Goal: Information Seeking & Learning: Get advice/opinions

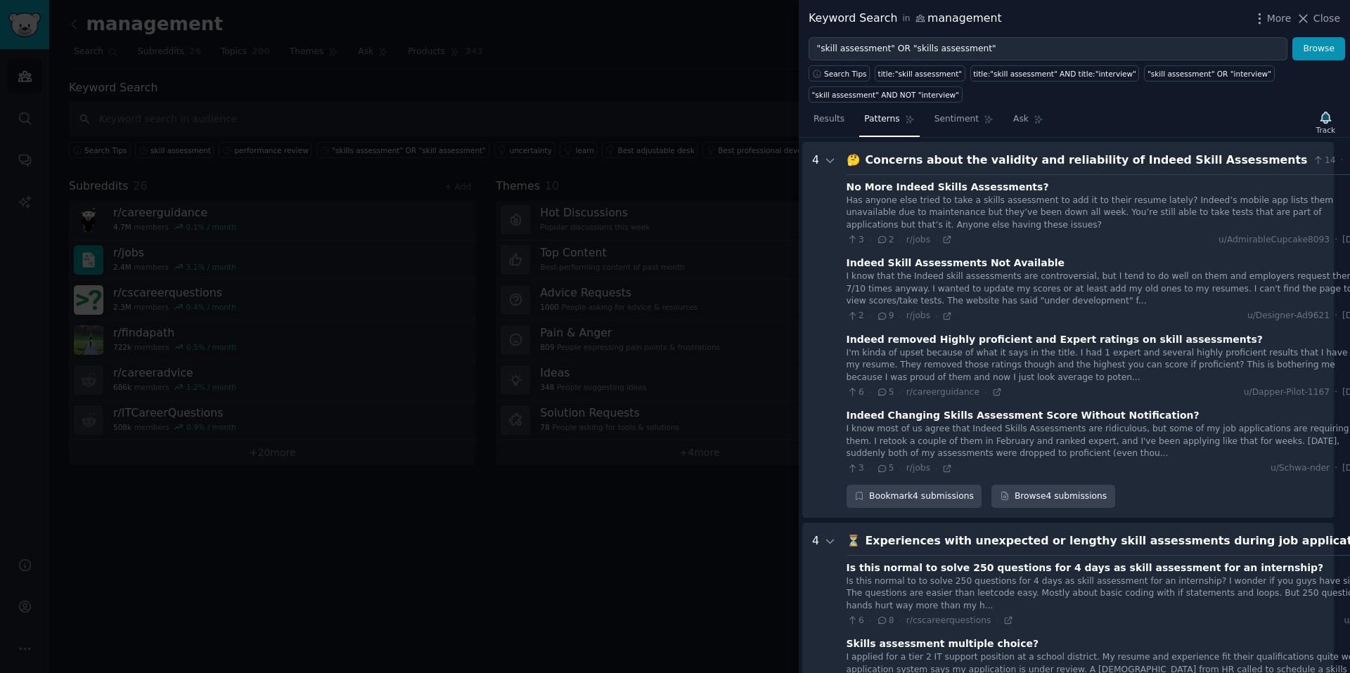
scroll to position [64, 6]
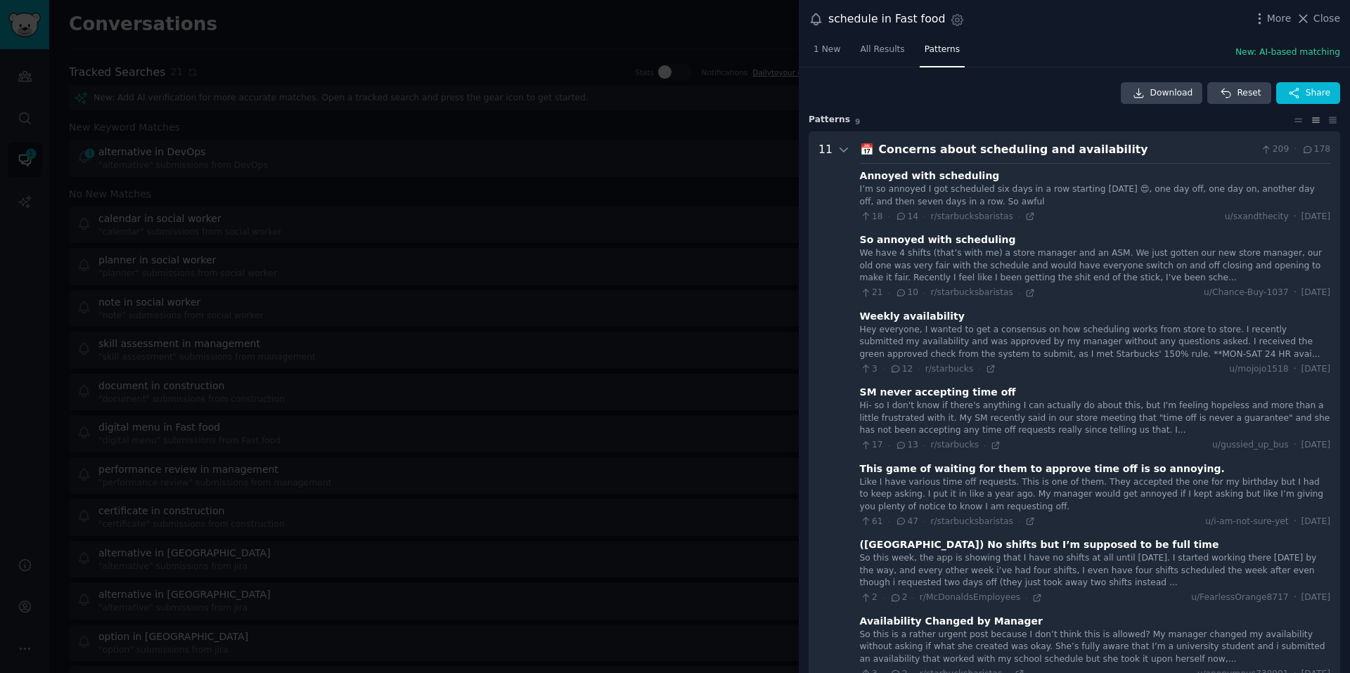
click at [669, 86] on div at bounding box center [675, 336] width 1350 height 673
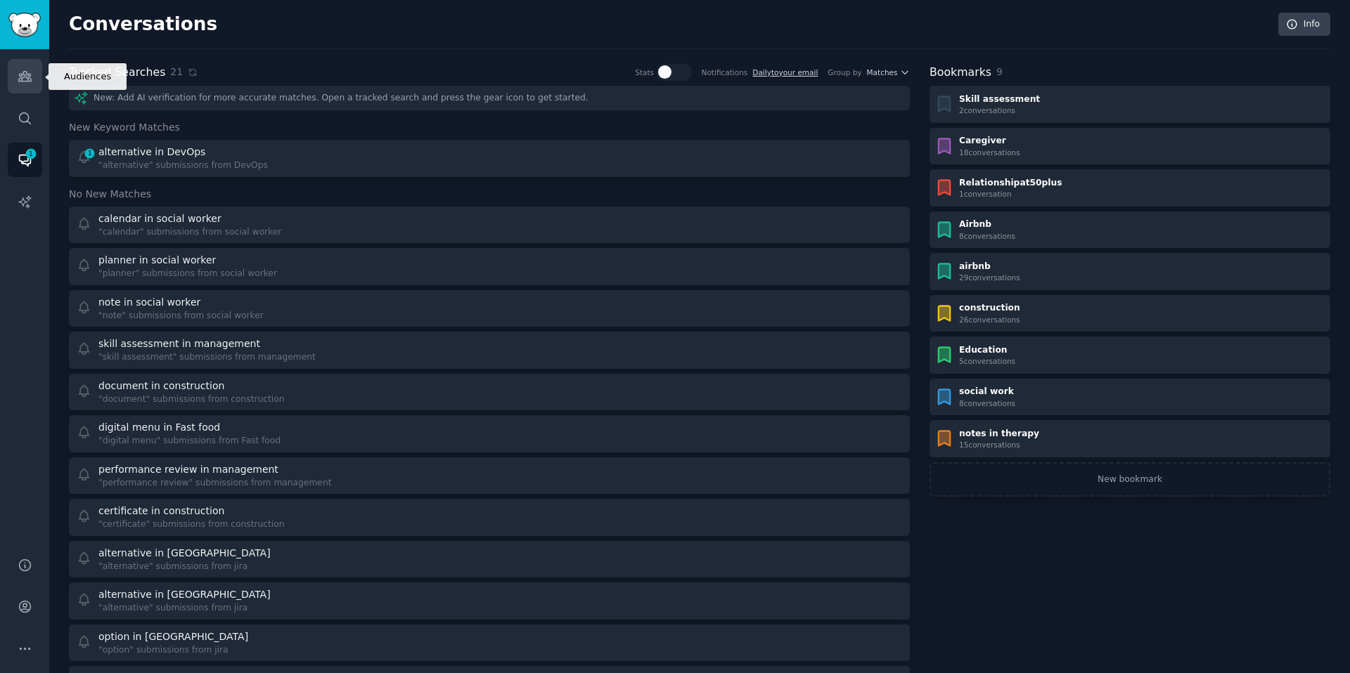
click at [22, 84] on link "Audiences" at bounding box center [25, 76] width 34 height 34
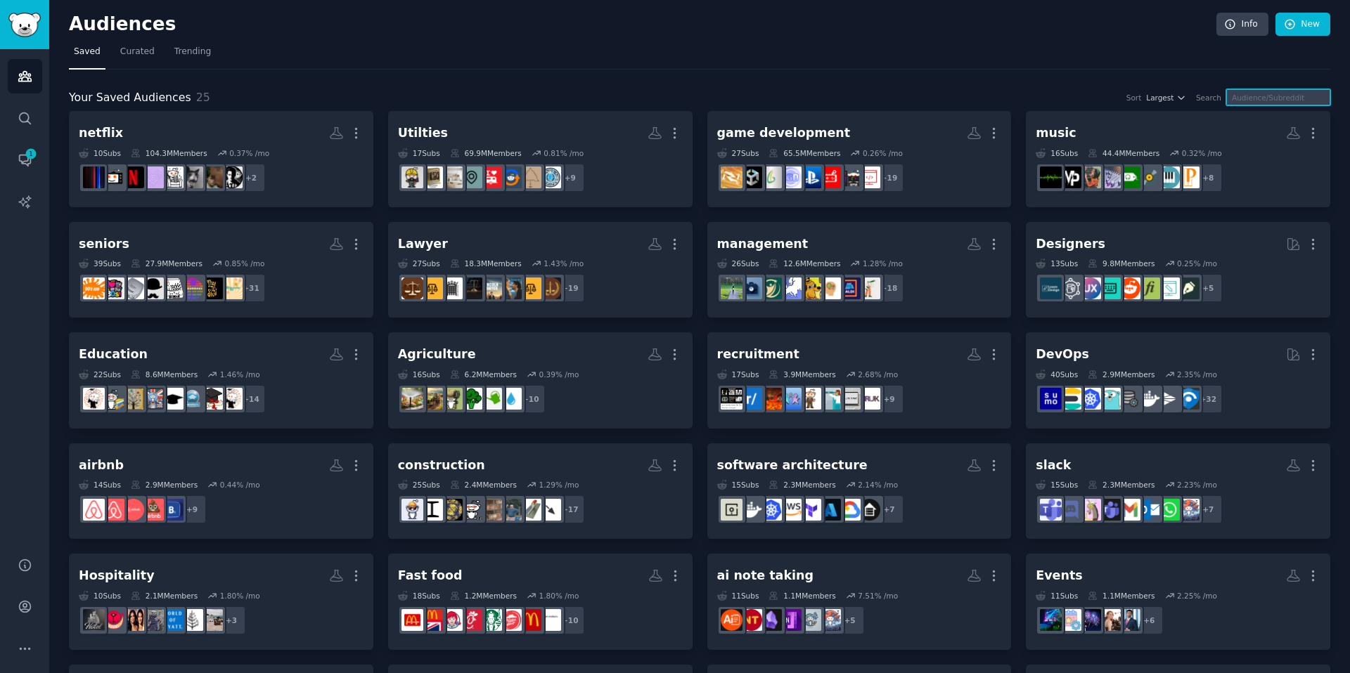
click at [1253, 98] on input "text" at bounding box center [1278, 97] width 104 height 16
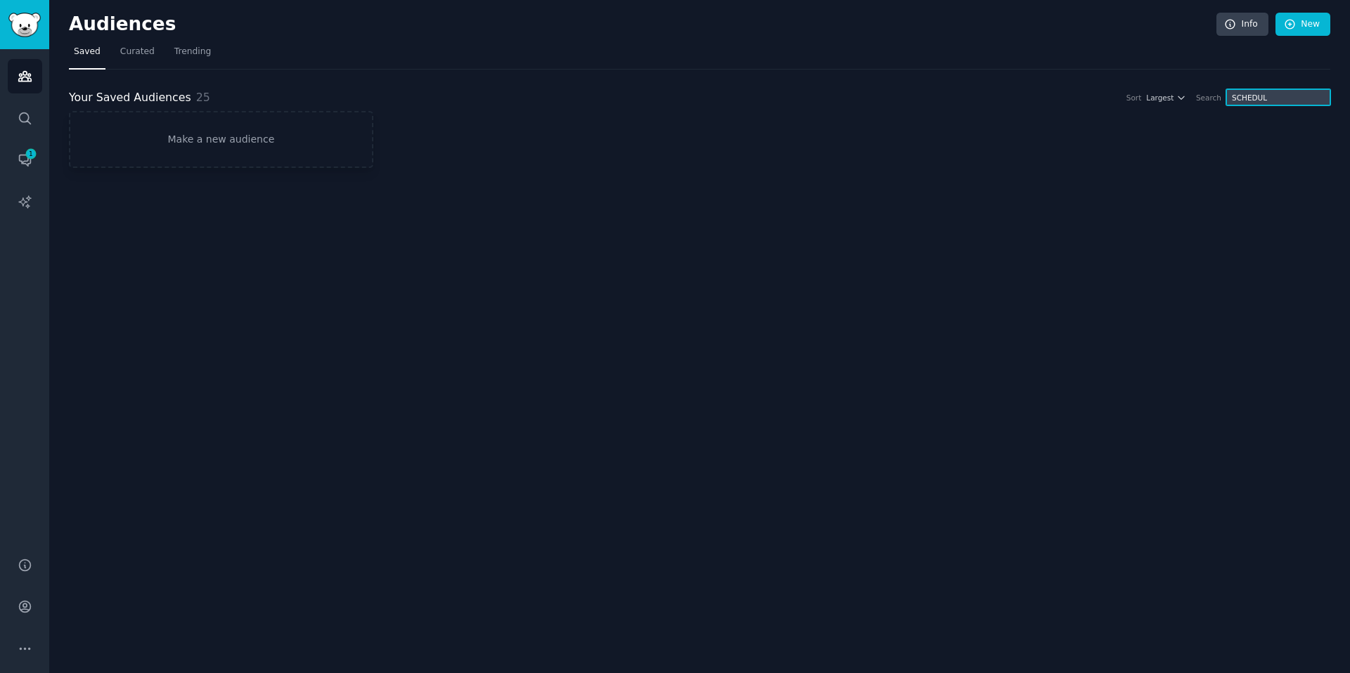
type input "SCHEDULE"
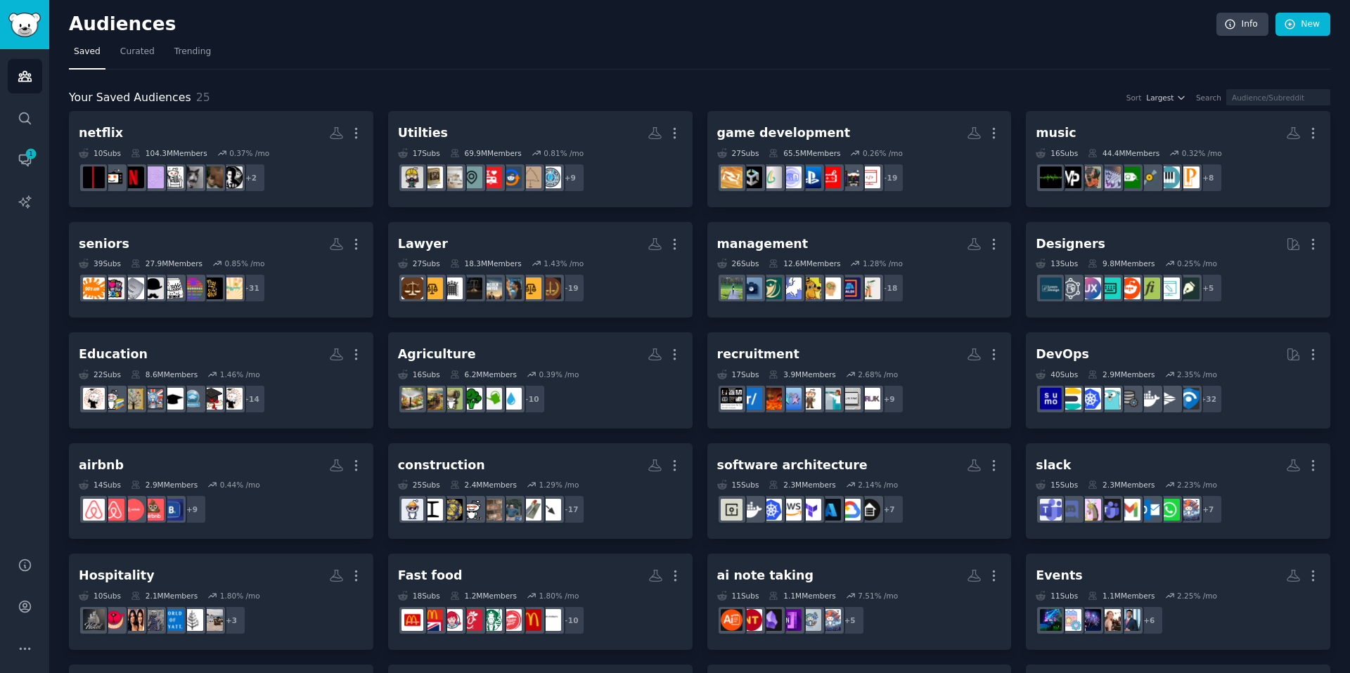
click at [22, 89] on link "Audiences" at bounding box center [25, 76] width 34 height 34
click at [21, 89] on link "Audiences" at bounding box center [25, 76] width 34 height 34
click at [530, 84] on div "Your Saved Audiences 25 Sort Largest Search netflix More 10 Sub s 104.3M Member…" at bounding box center [699, 480] width 1261 height 820
click at [406, 61] on nav "Saved Curated Trending" at bounding box center [699, 55] width 1261 height 29
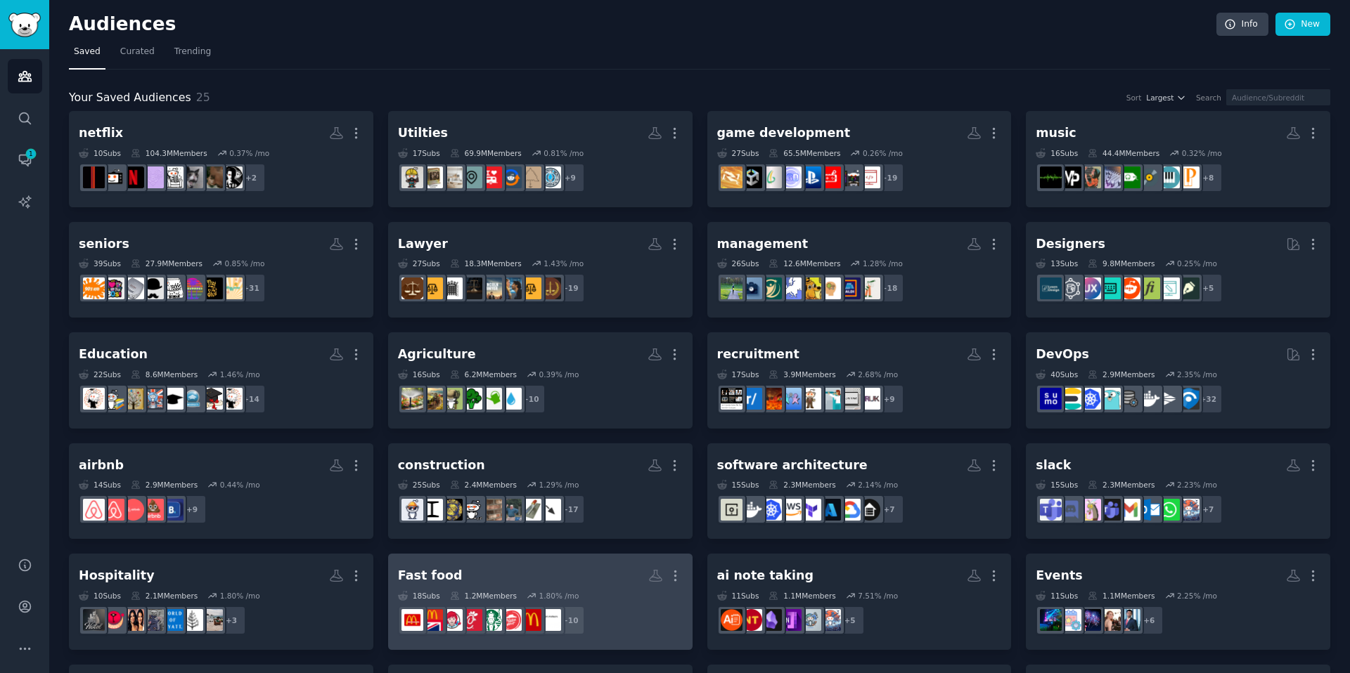
click at [524, 596] on div "18 Sub s 1.2M Members 1.80 % /mo" at bounding box center [540, 596] width 285 height 10
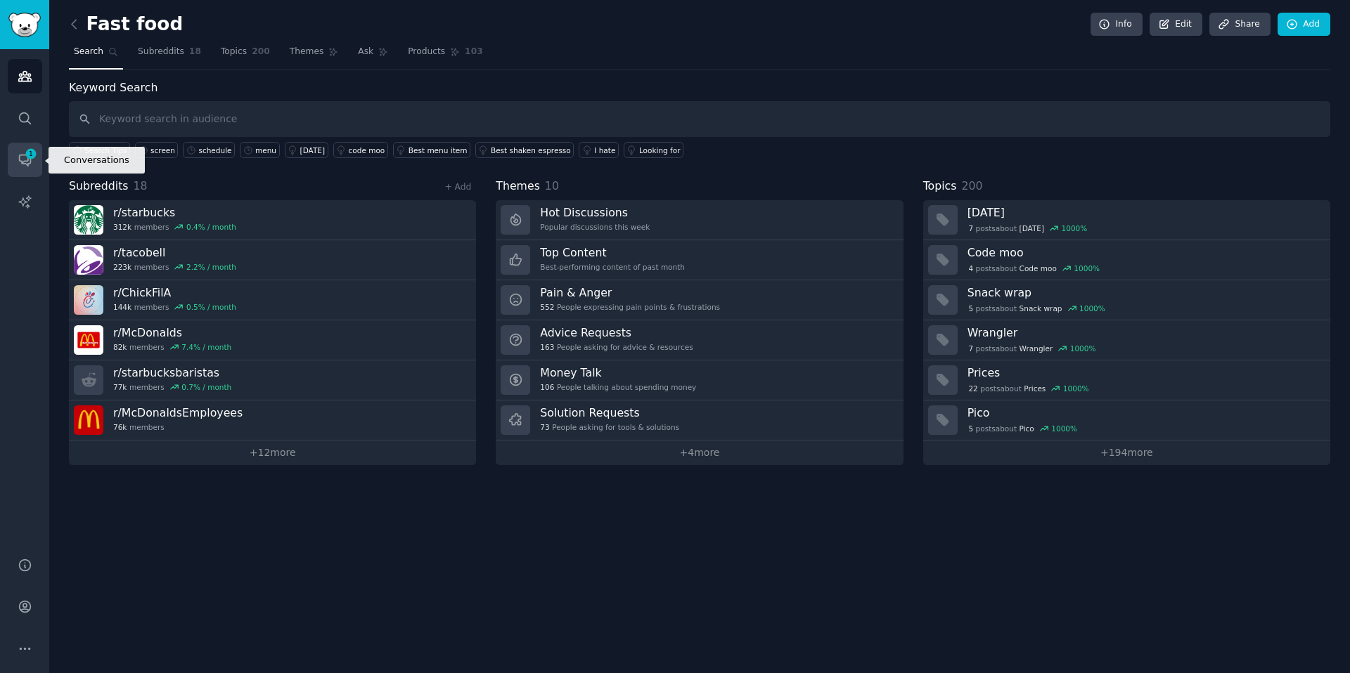
click at [24, 166] on icon "Sidebar" at bounding box center [25, 160] width 15 height 15
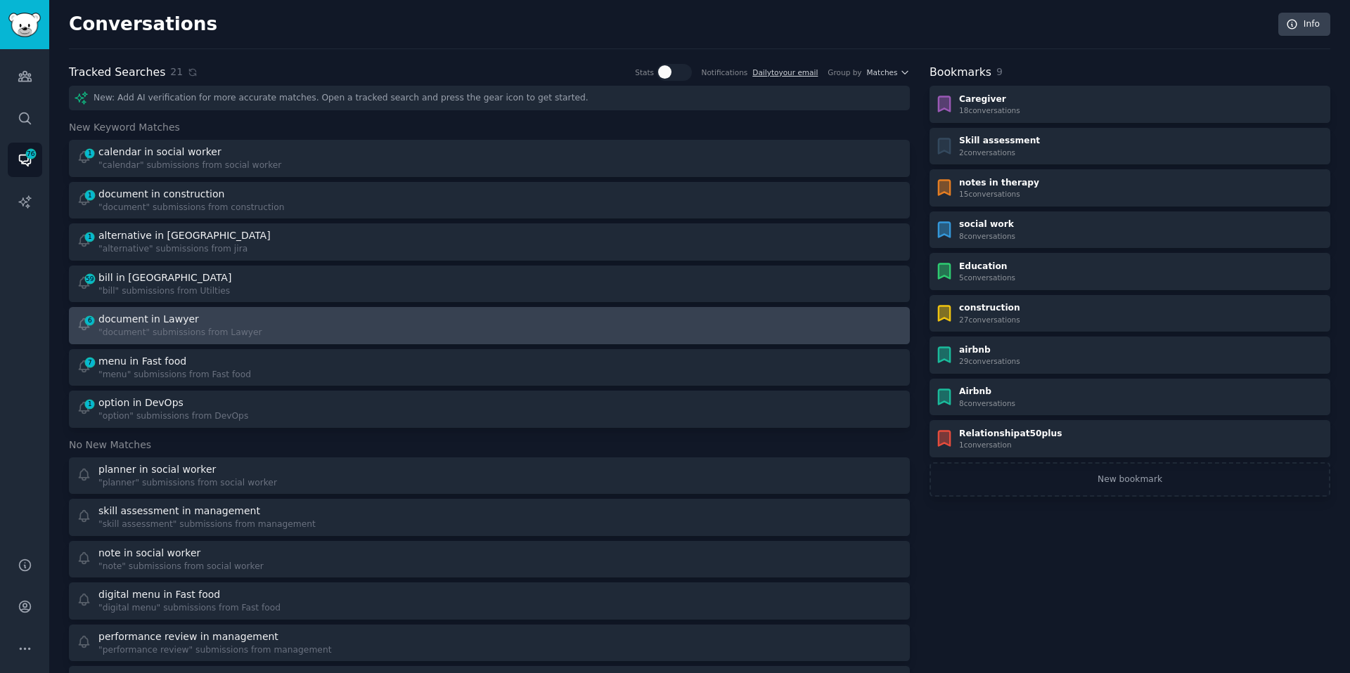
click at [278, 330] on div "6 document in Lawyer "document" submissions from Lawyer" at bounding box center [279, 325] width 404 height 27
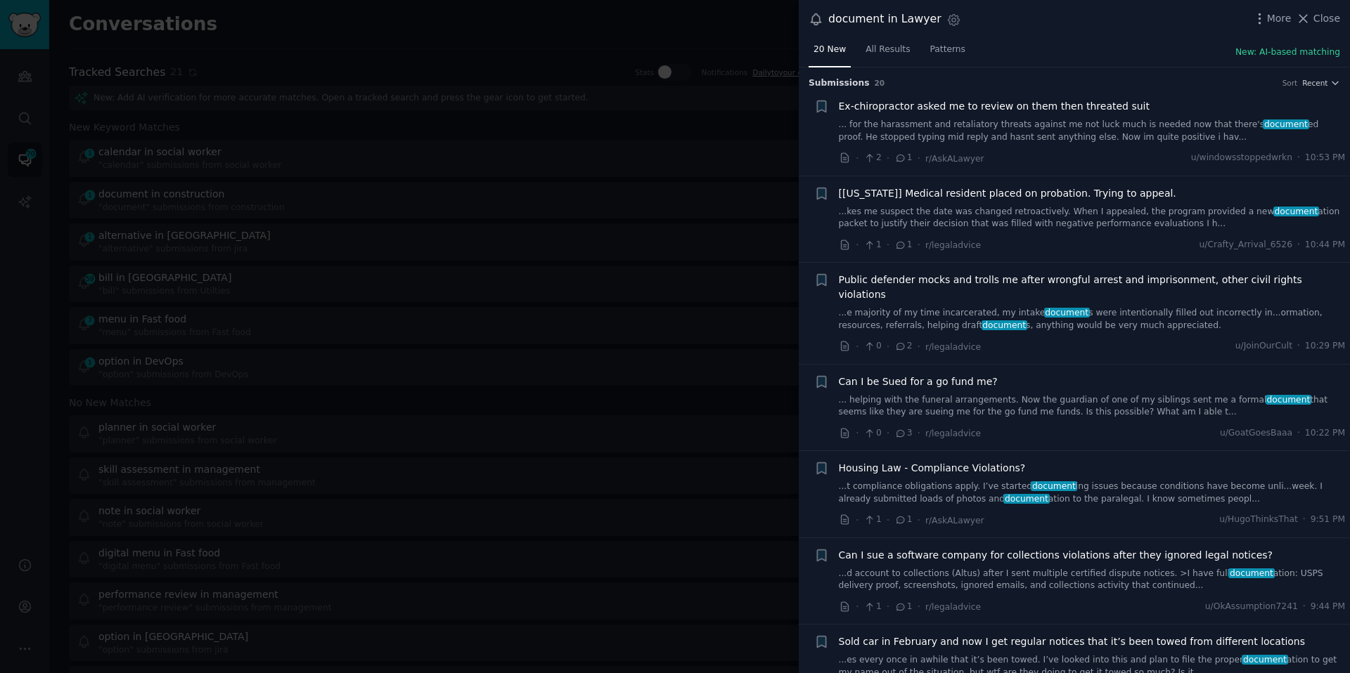
click at [569, 148] on div at bounding box center [675, 336] width 1350 height 673
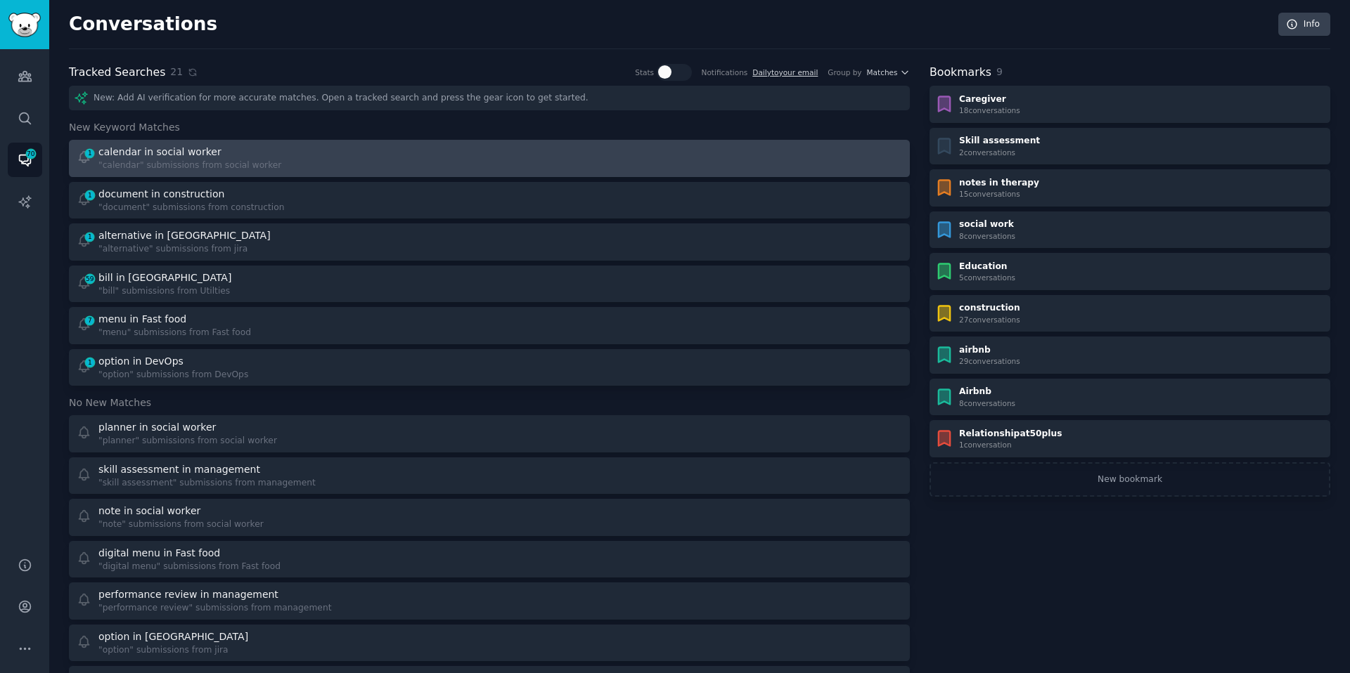
click at [219, 149] on div "calendar in social worker" at bounding box center [189, 152] width 183 height 15
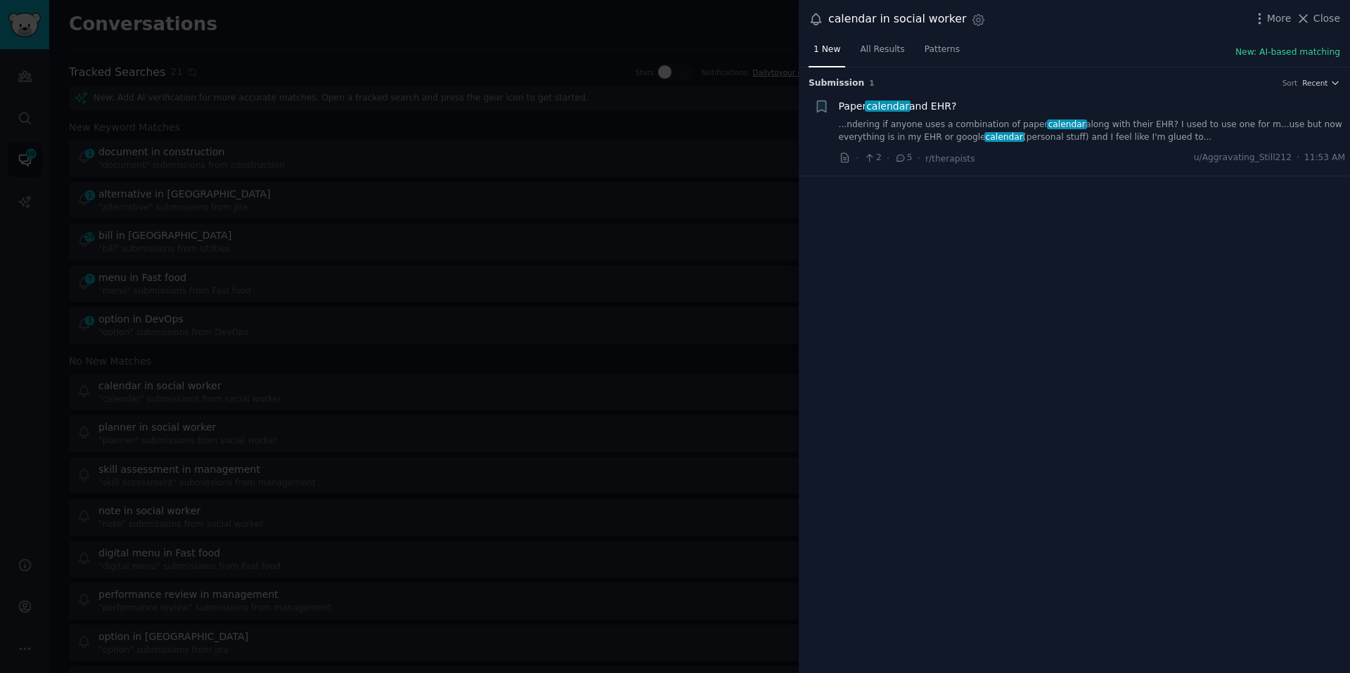
click at [252, 165] on div at bounding box center [675, 336] width 1350 height 673
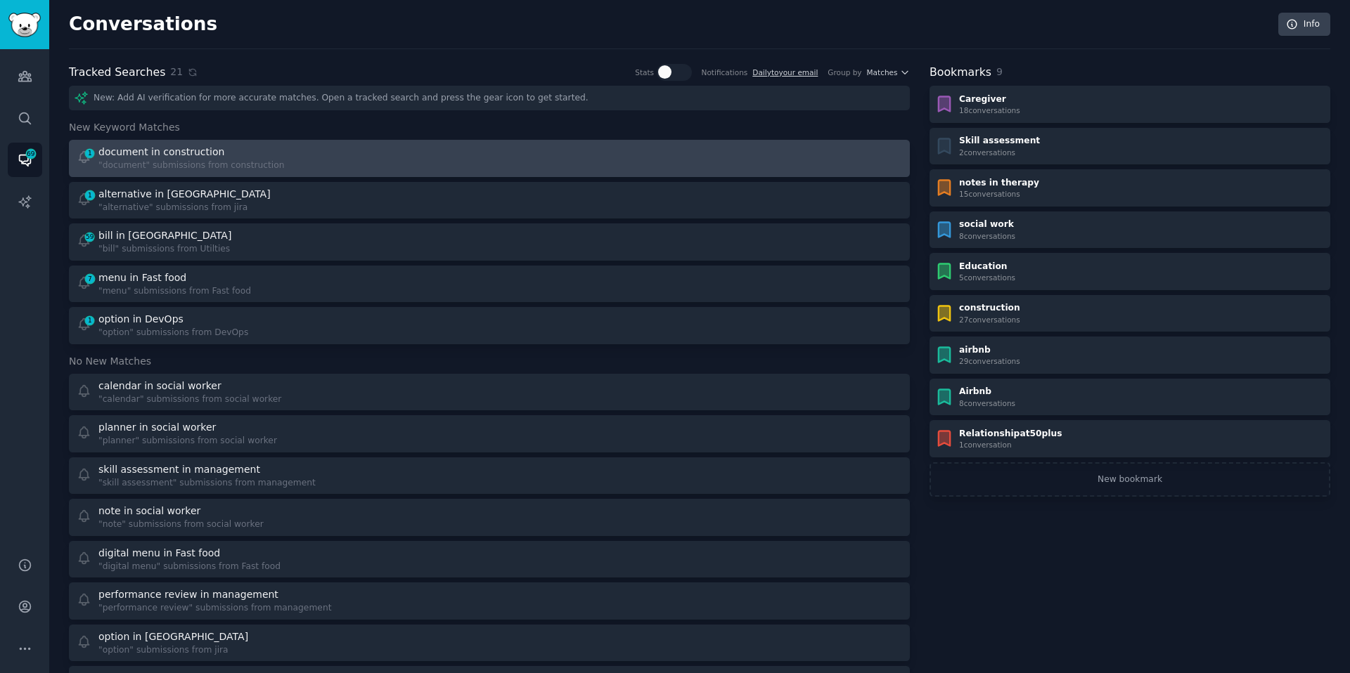
click at [142, 150] on div "document in construction" at bounding box center [161, 152] width 126 height 15
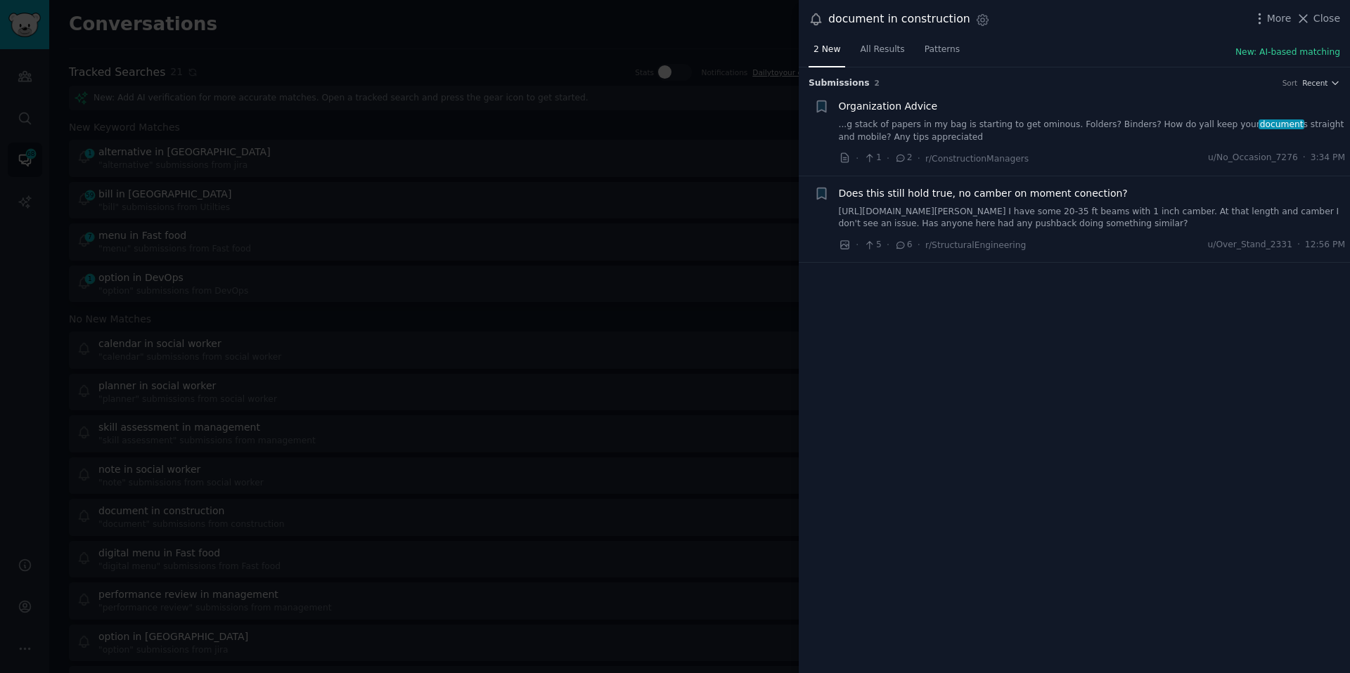
click at [953, 115] on div "Organization Advice ...g stack of papers in my bag is starting to get ominous. …" at bounding box center [1092, 121] width 507 height 44
click at [927, 130] on link "...g stack of papers in my bag is starting to get ominous. Folders? Binders? Ho…" at bounding box center [1092, 131] width 507 height 25
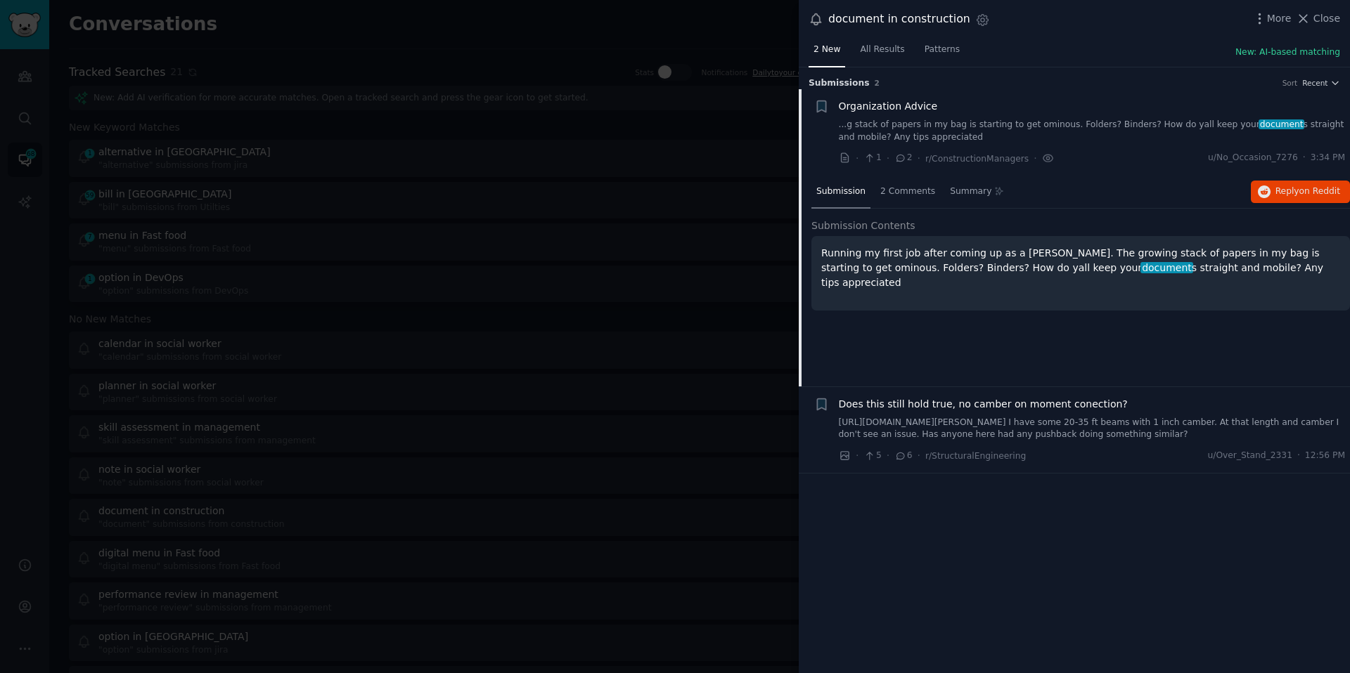
click at [658, 219] on div at bounding box center [675, 336] width 1350 height 673
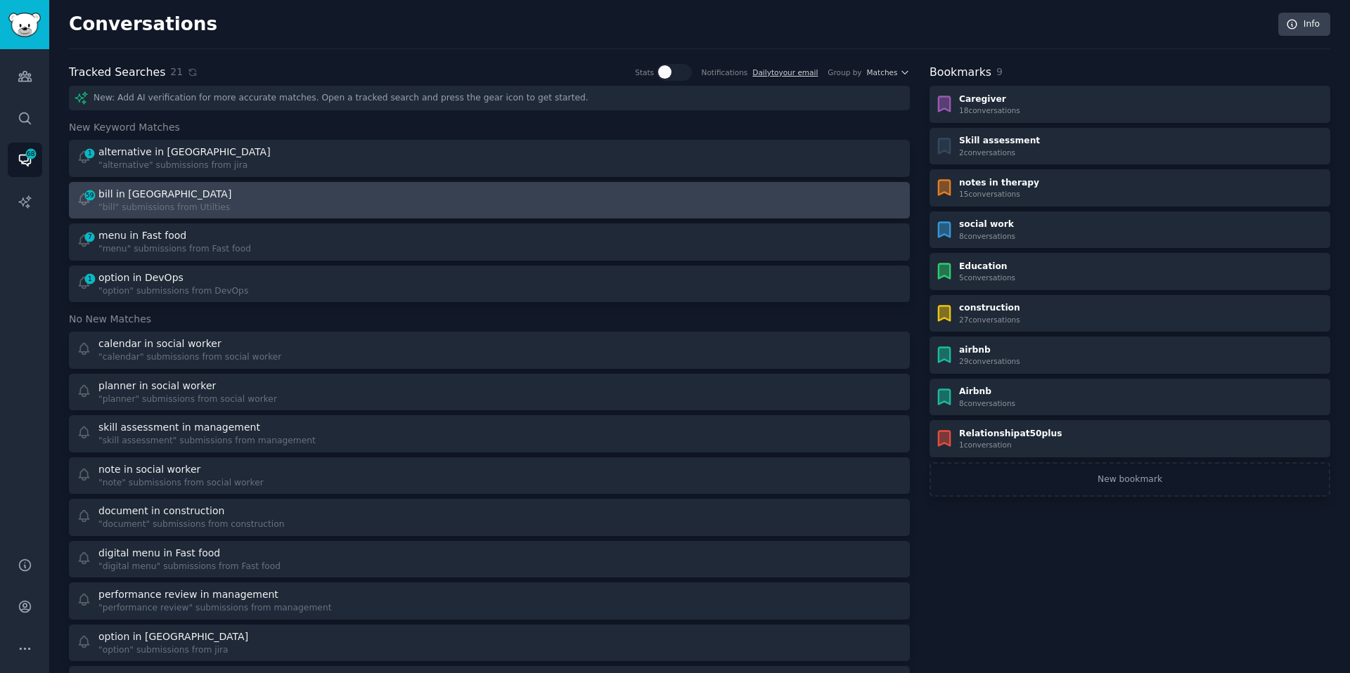
click at [347, 188] on div "59 bill in Utilties "bill" submissions from Utilties" at bounding box center [279, 200] width 404 height 27
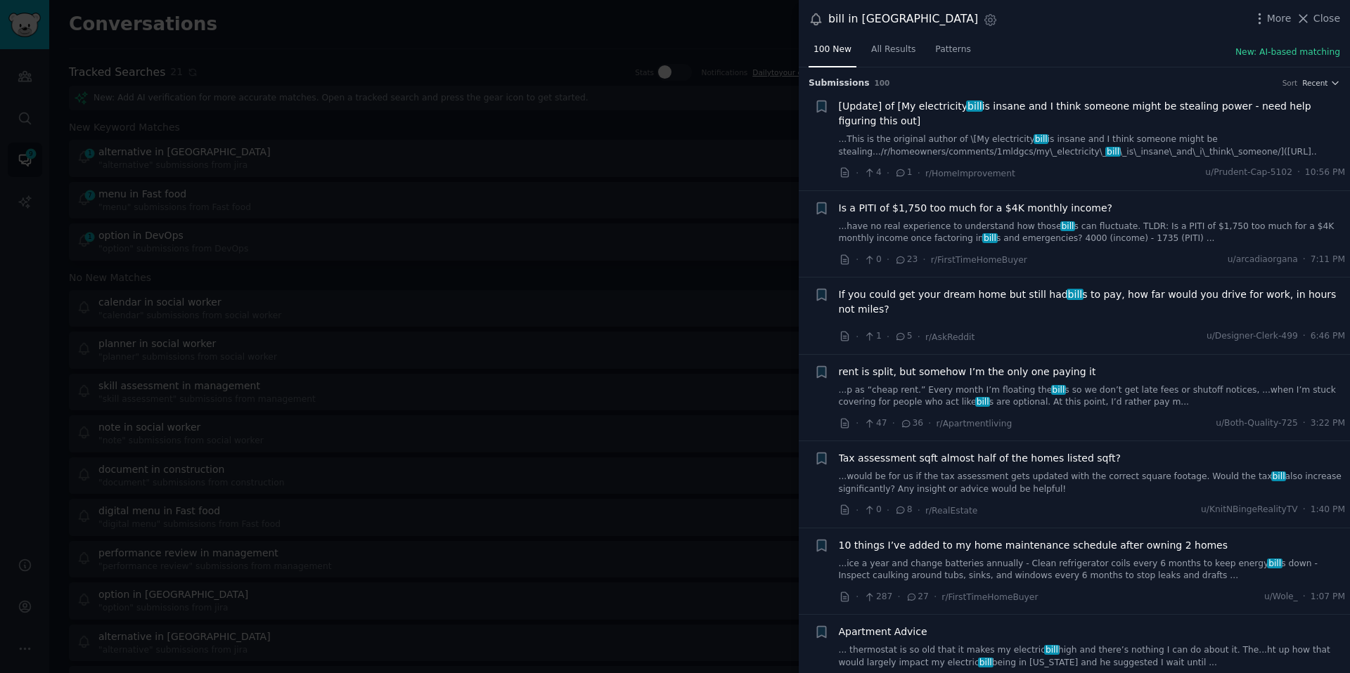
drag, startPoint x: 296, startPoint y: 204, endPoint x: 1090, endPoint y: 165, distance: 795.4
click at [1090, 165] on div "bill in Utilties Settings More Close 100 New All Results Patterns New: AI-based…" at bounding box center [675, 336] width 1350 height 673
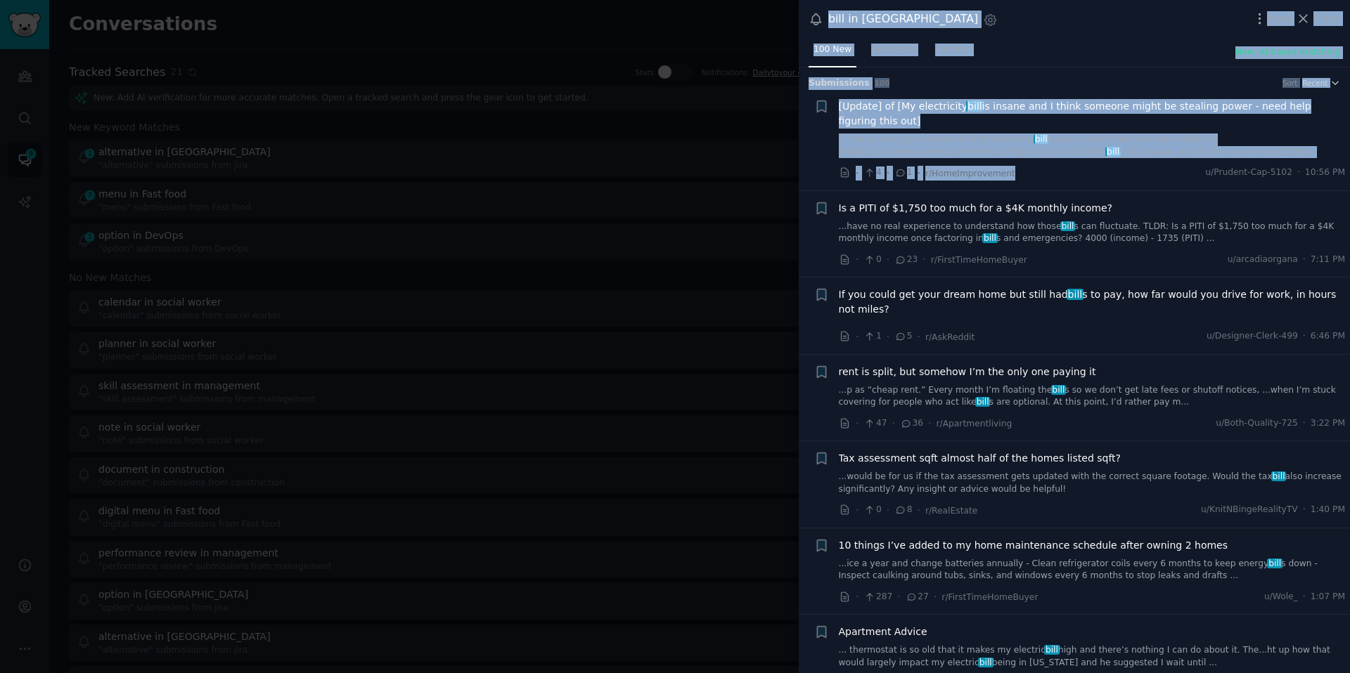
scroll to position [820, 0]
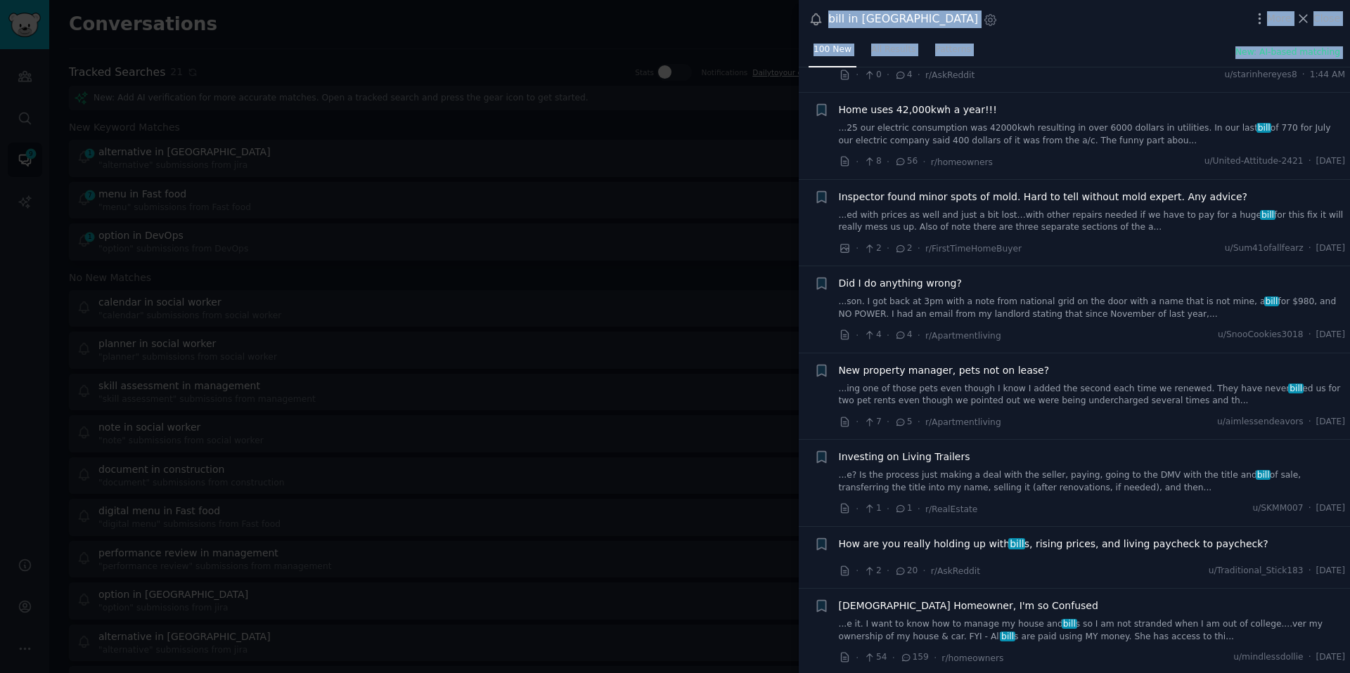
click at [687, 270] on div at bounding box center [675, 336] width 1350 height 673
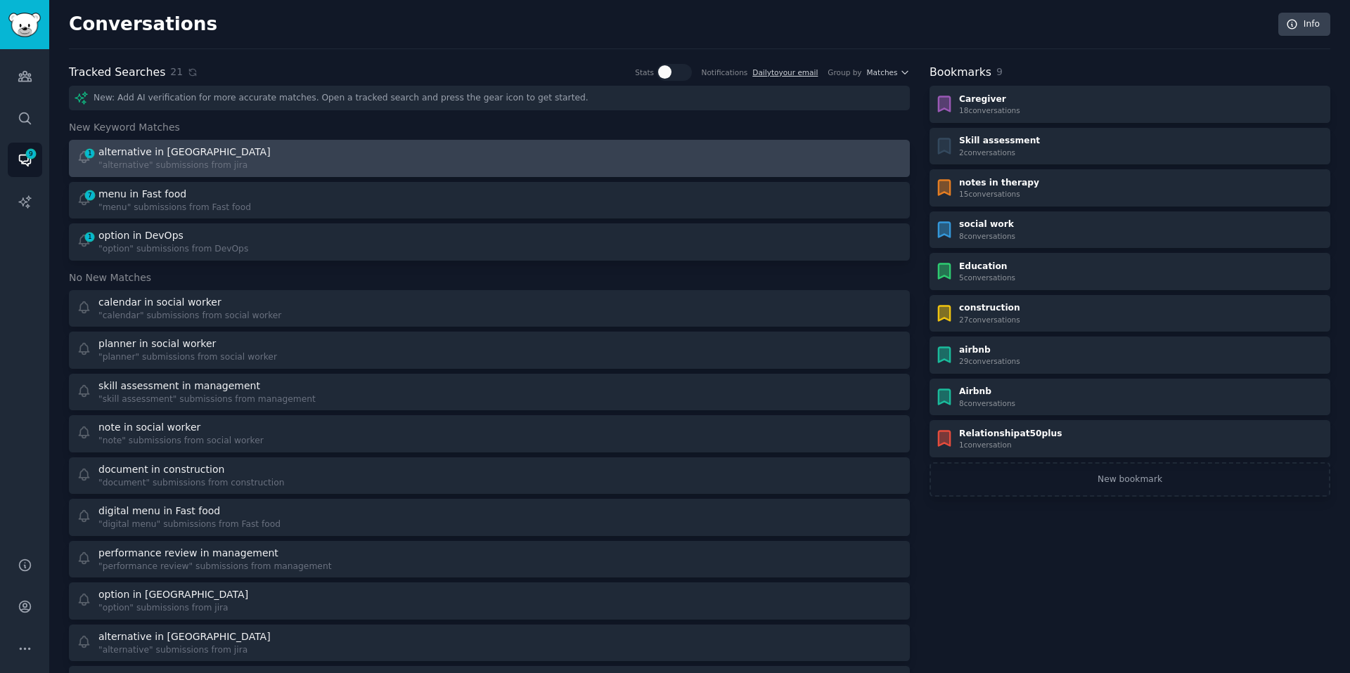
click at [151, 167] on div ""alternative" submissions from jira" at bounding box center [185, 166] width 174 height 13
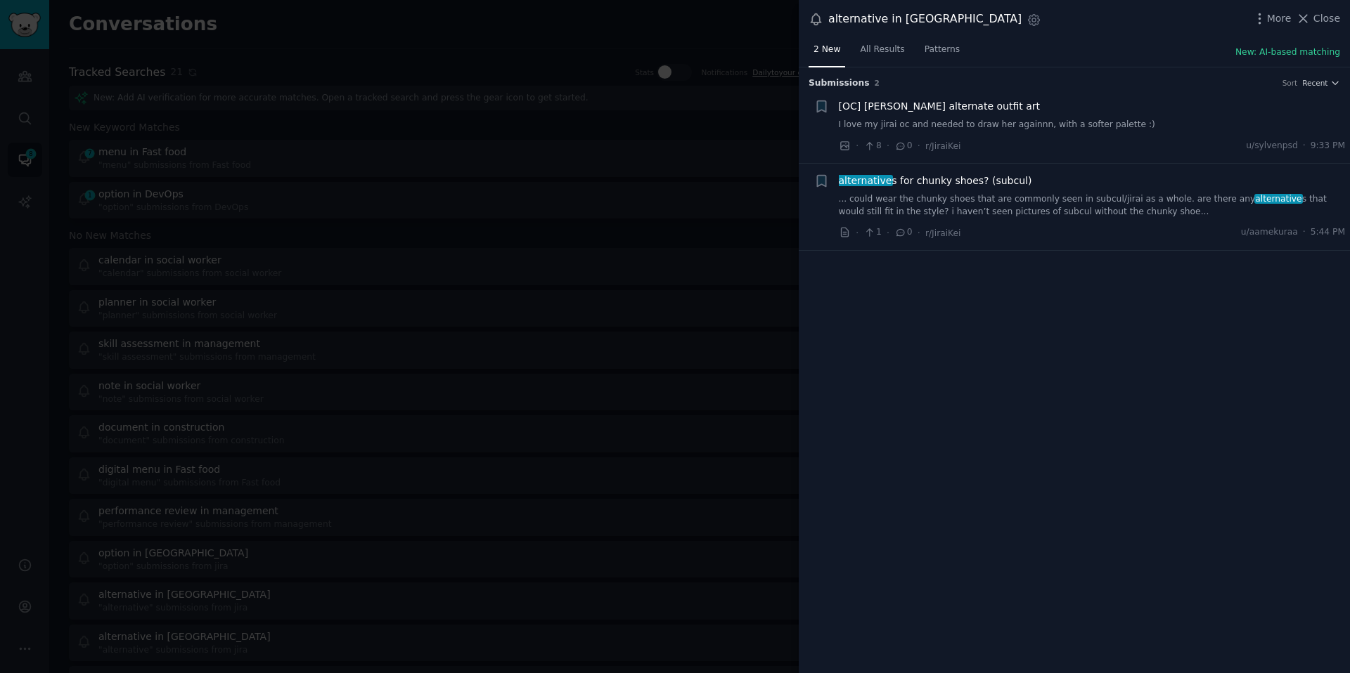
click at [512, 162] on div at bounding box center [675, 336] width 1350 height 673
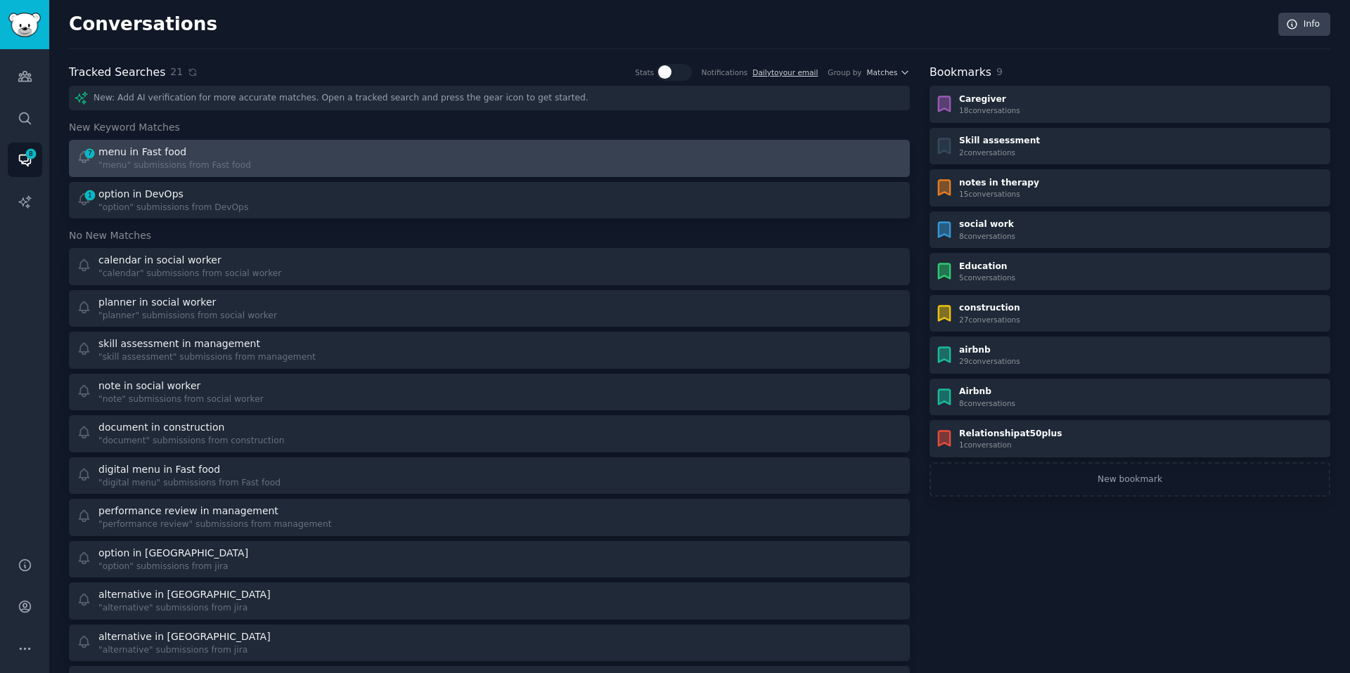
click at [210, 160] on div ""menu" submissions from Fast food" at bounding box center [174, 166] width 153 height 13
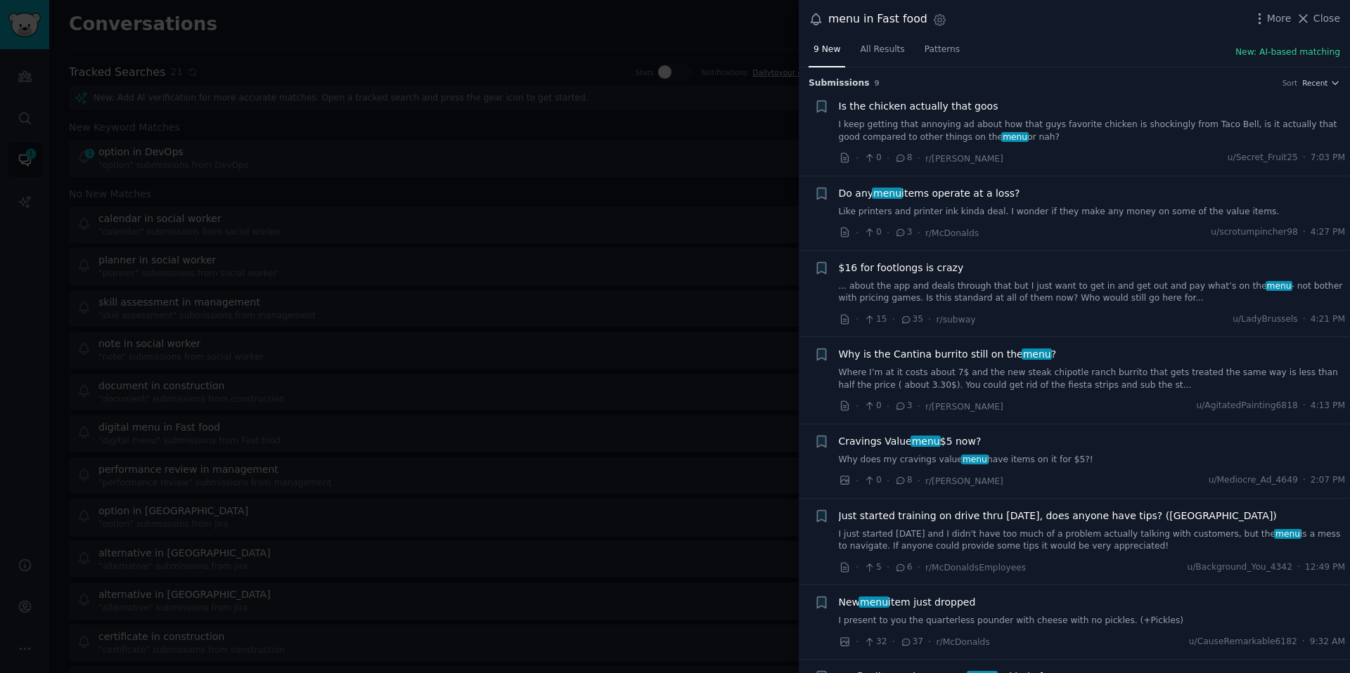
click at [612, 262] on div at bounding box center [675, 336] width 1350 height 673
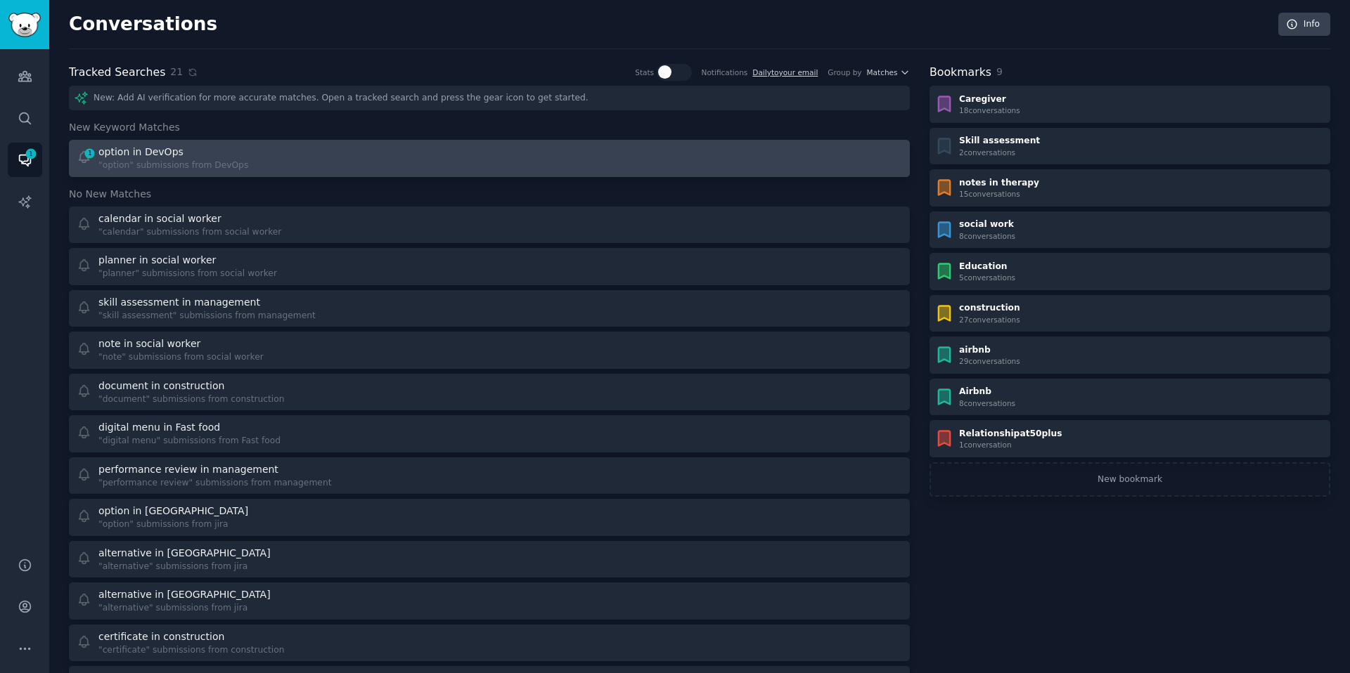
click at [192, 162] on div ""option" submissions from DevOps" at bounding box center [173, 166] width 150 height 13
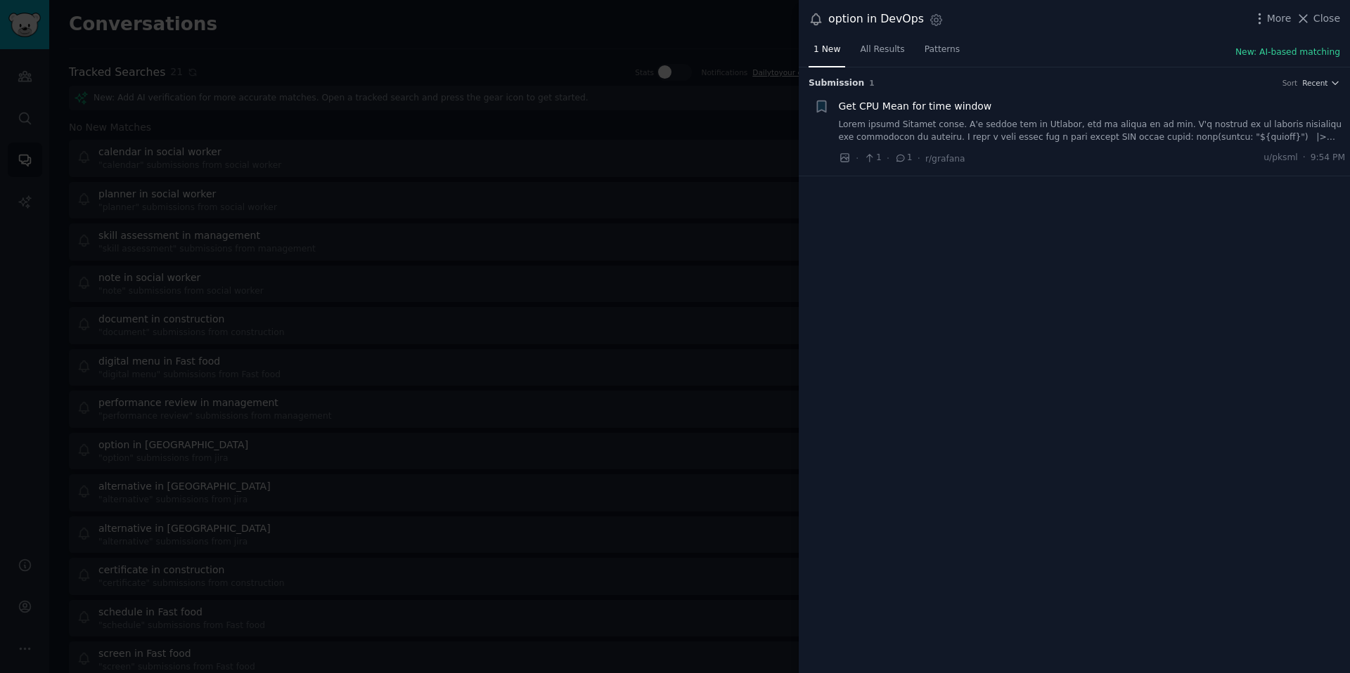
click at [638, 109] on div at bounding box center [675, 336] width 1350 height 673
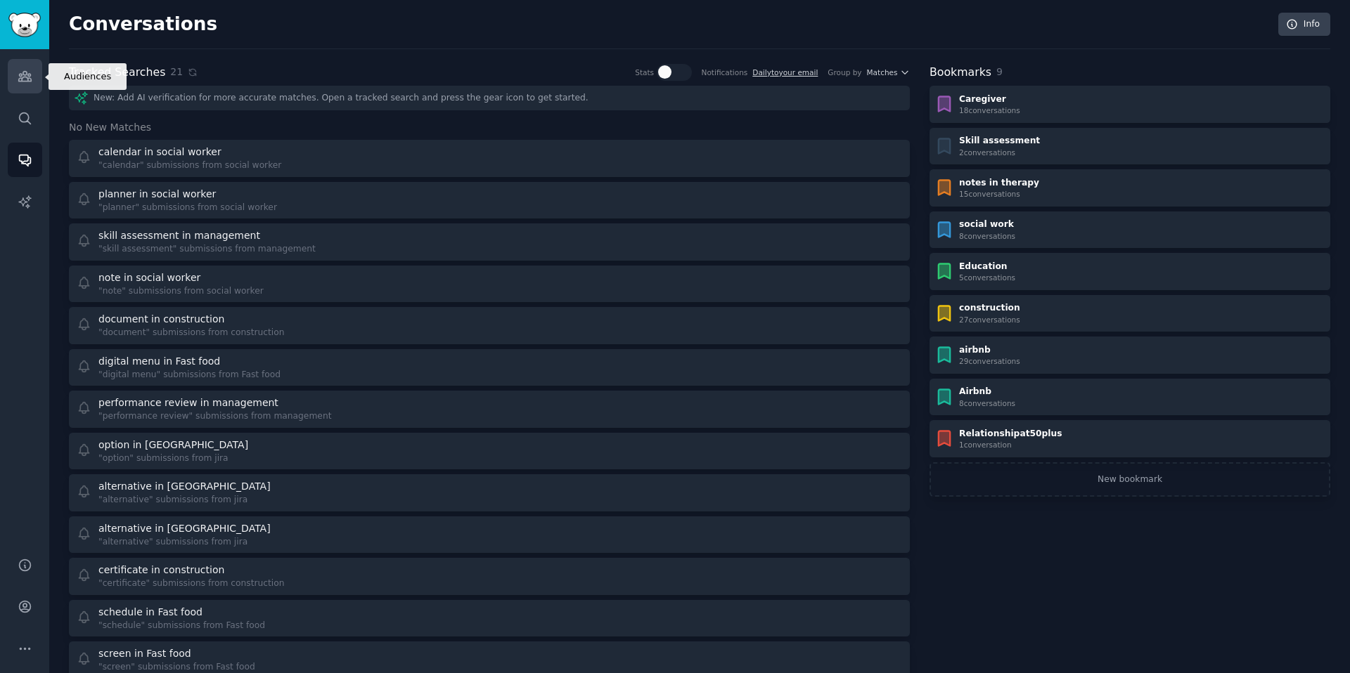
click at [22, 77] on icon "Sidebar" at bounding box center [24, 77] width 13 height 10
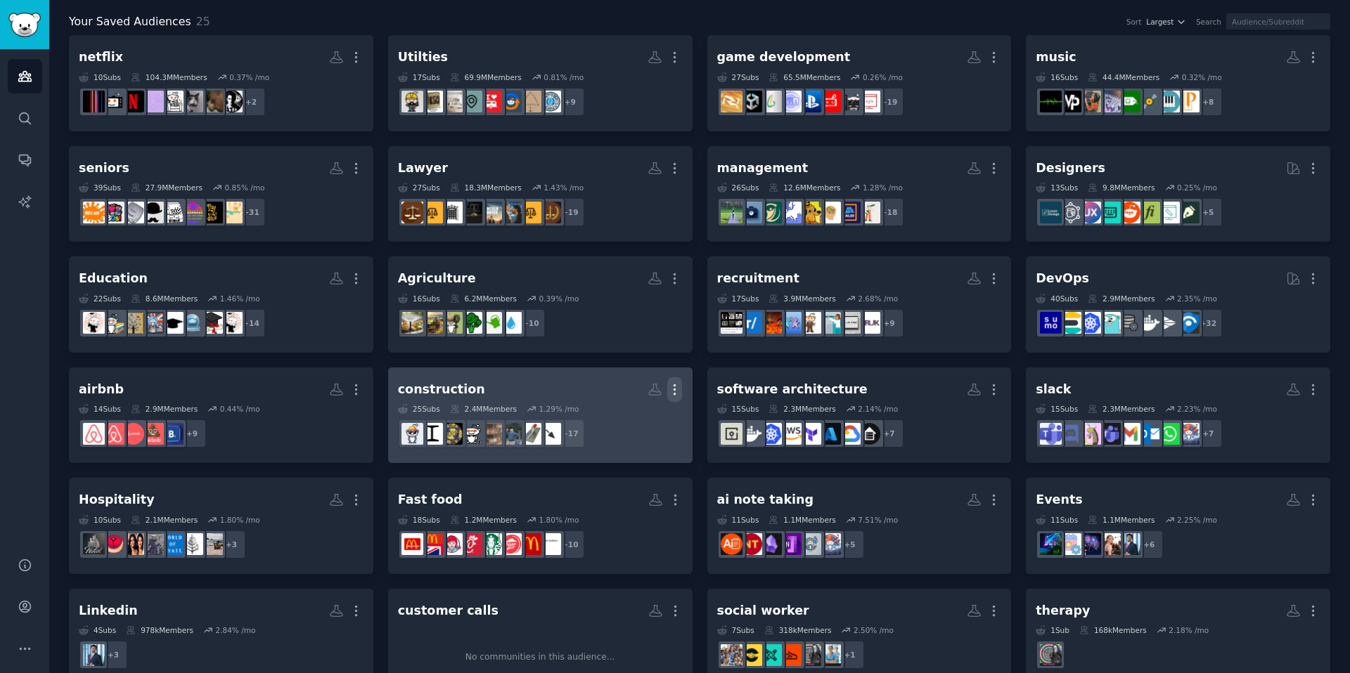
scroll to position [79, 0]
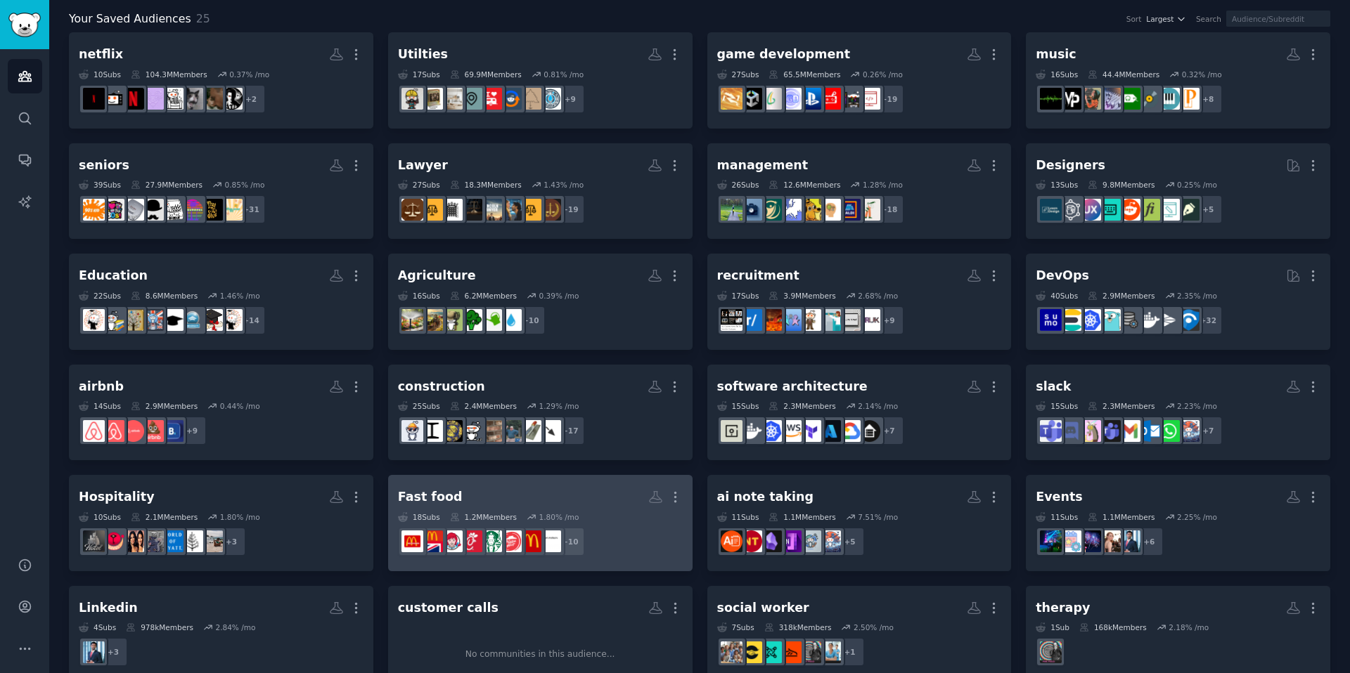
click at [605, 498] on h2 "Fast food More" at bounding box center [540, 497] width 285 height 25
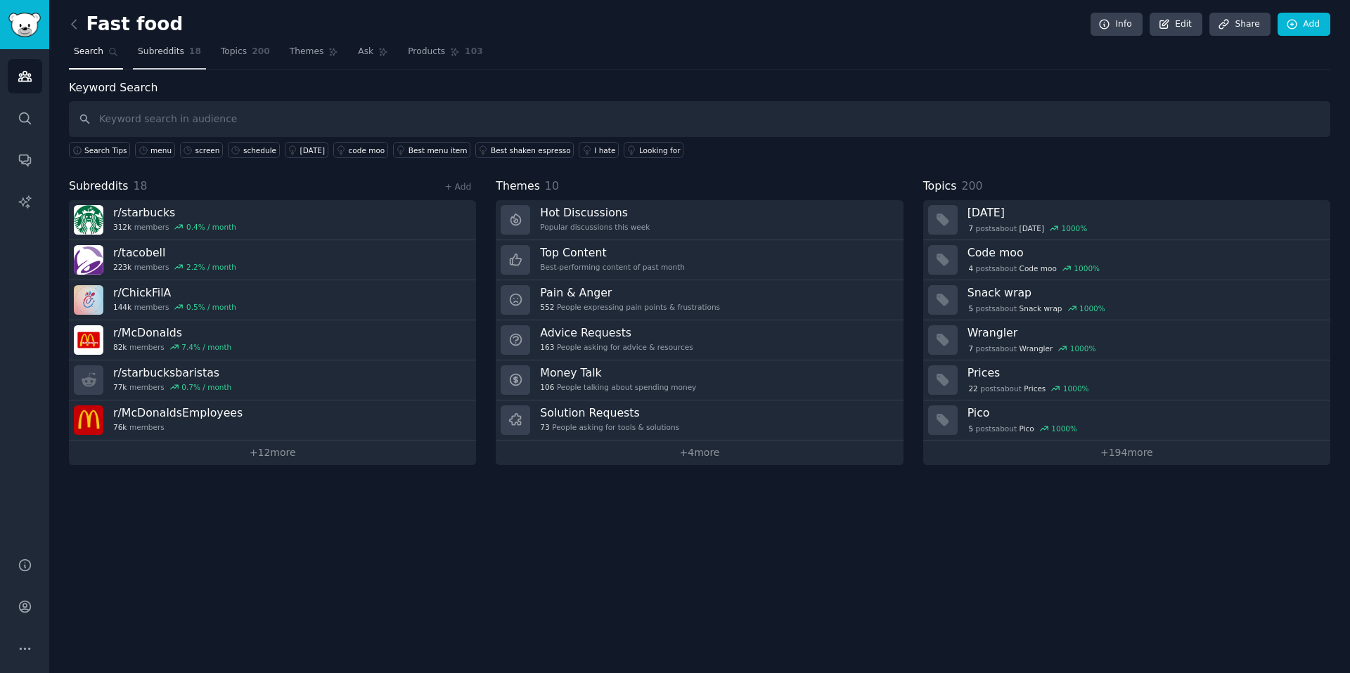
click at [139, 52] on span "Subreddits" at bounding box center [161, 52] width 46 height 13
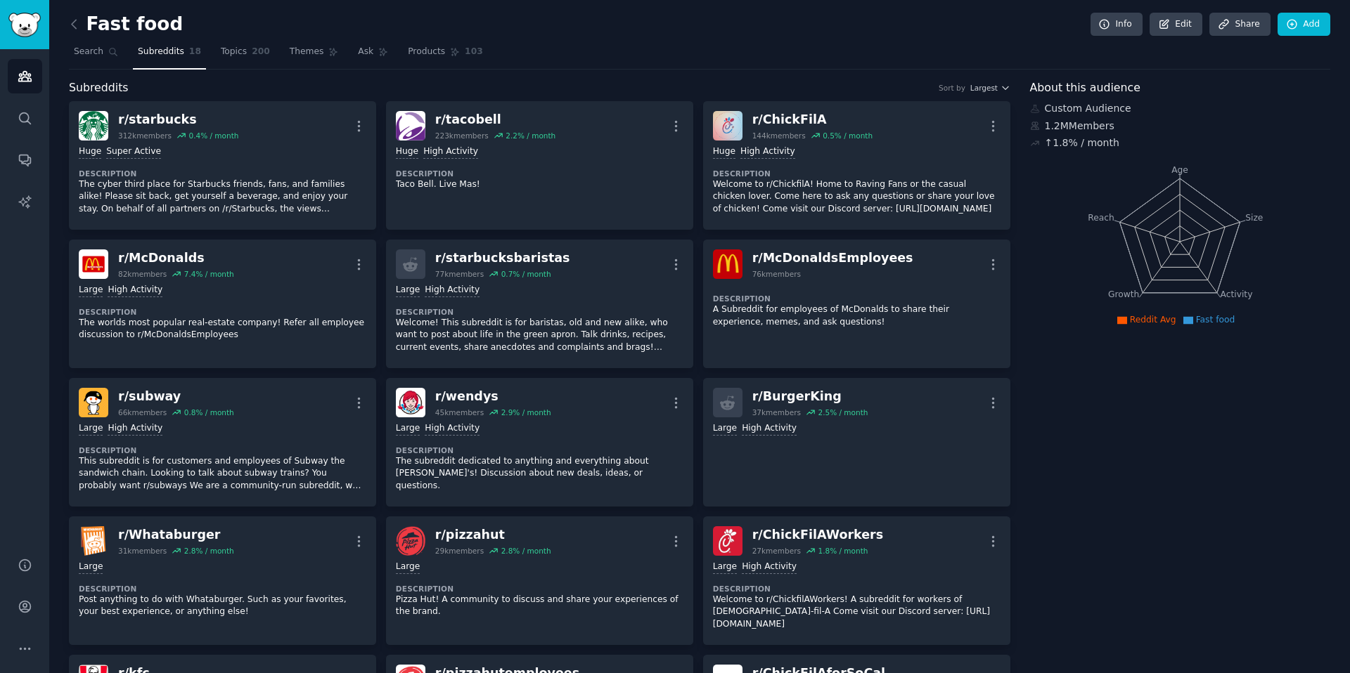
click at [67, 65] on div "Fast food Info Edit Share Add Search Subreddits 18 Topics 200 Themes Ask Produc…" at bounding box center [699, 471] width 1301 height 942
click at [94, 57] on span "Search" at bounding box center [89, 52] width 30 height 13
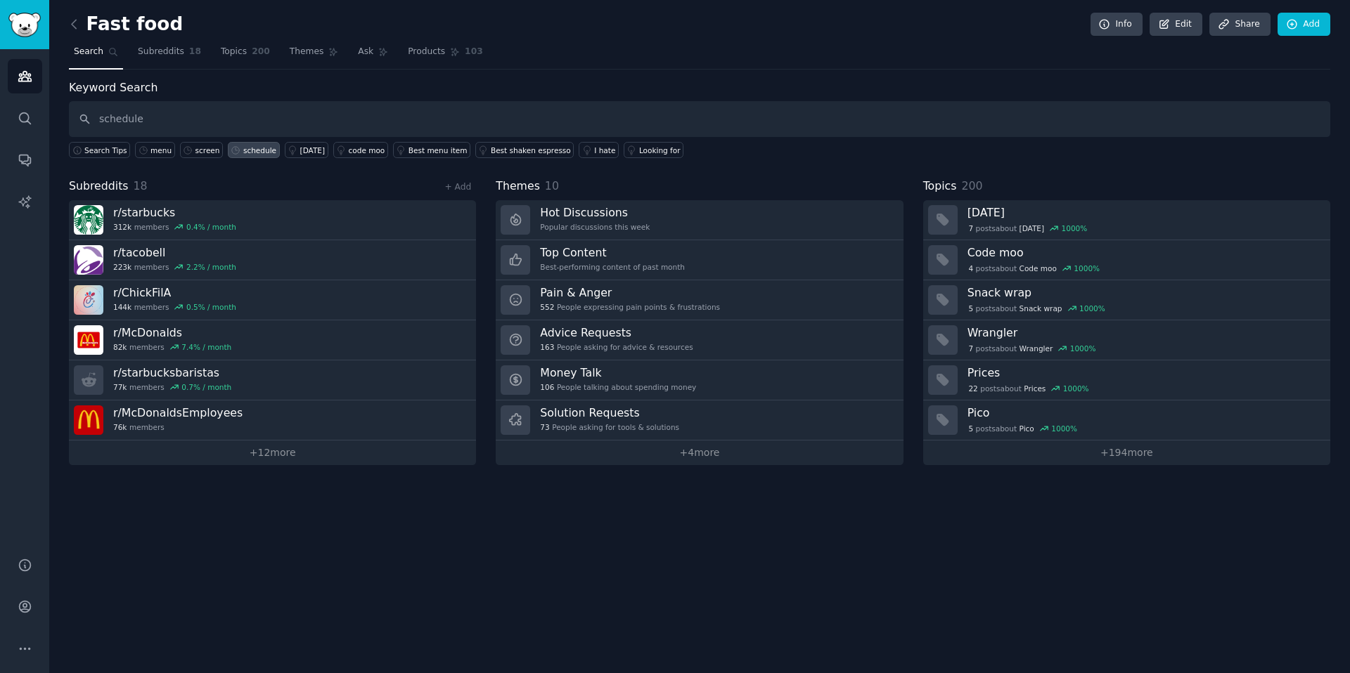
type input "schedule"
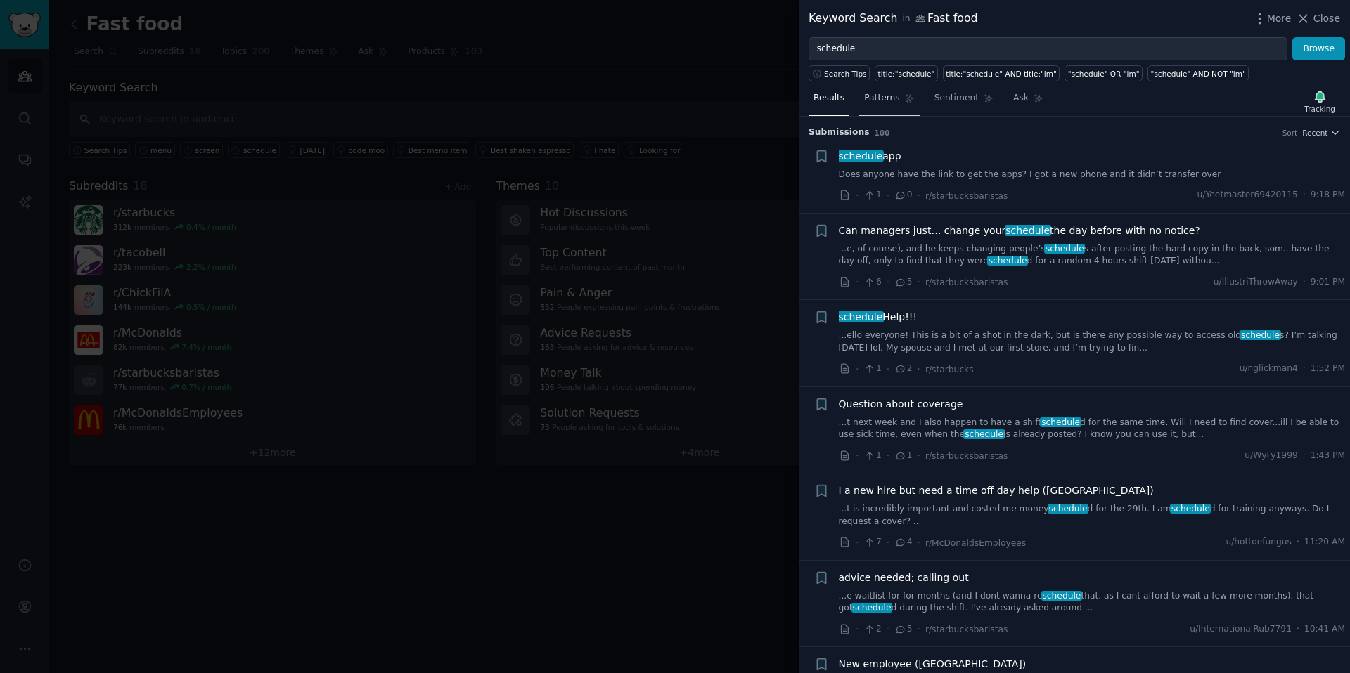
click at [880, 103] on span "Patterns" at bounding box center [881, 98] width 35 height 13
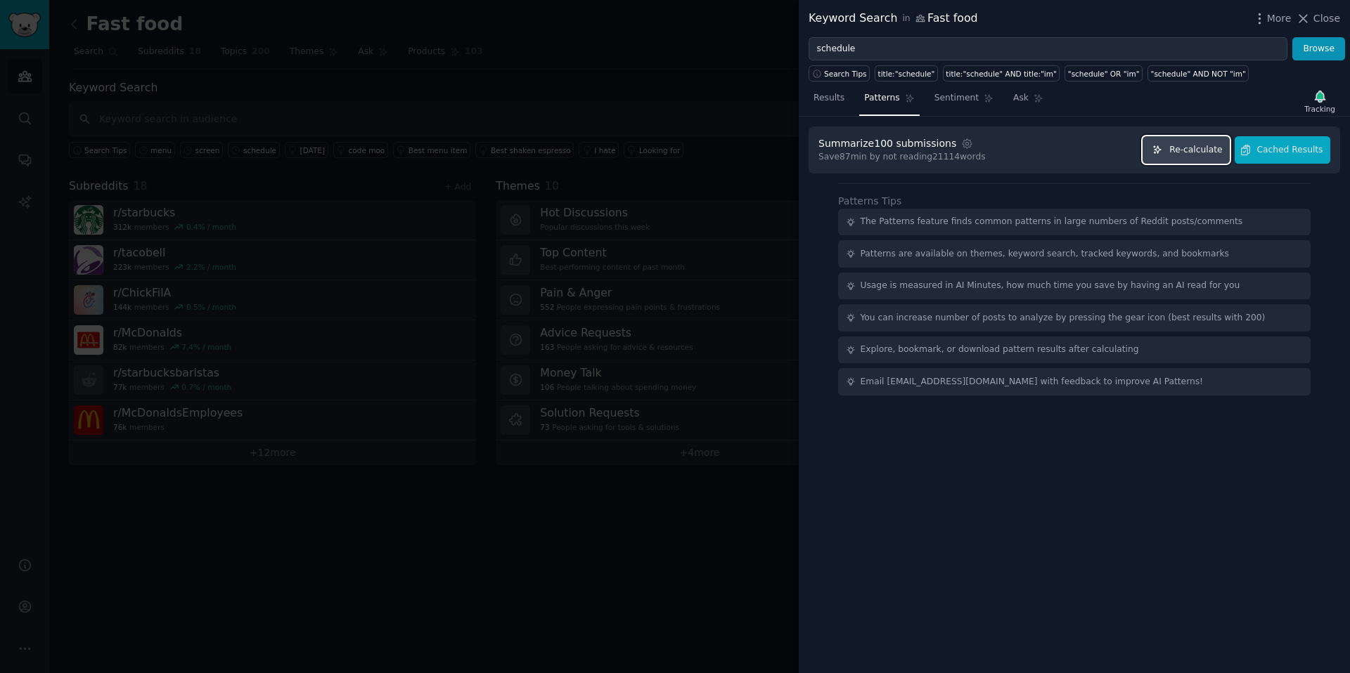
click at [1190, 162] on button "Re-calculate" at bounding box center [1185, 149] width 87 height 27
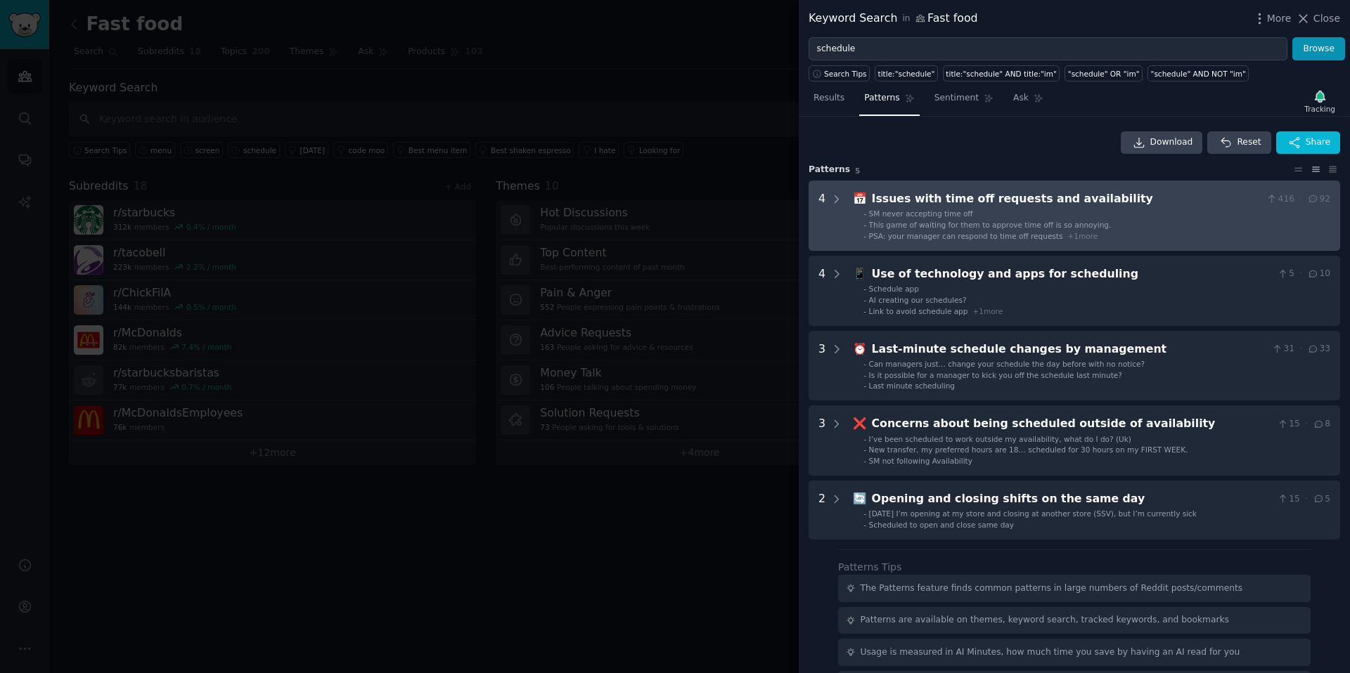
click at [1045, 186] on availability "4 📅 Issues with time off requests and availability 416 · 92 - SM never acceptin…" at bounding box center [1073, 216] width 531 height 70
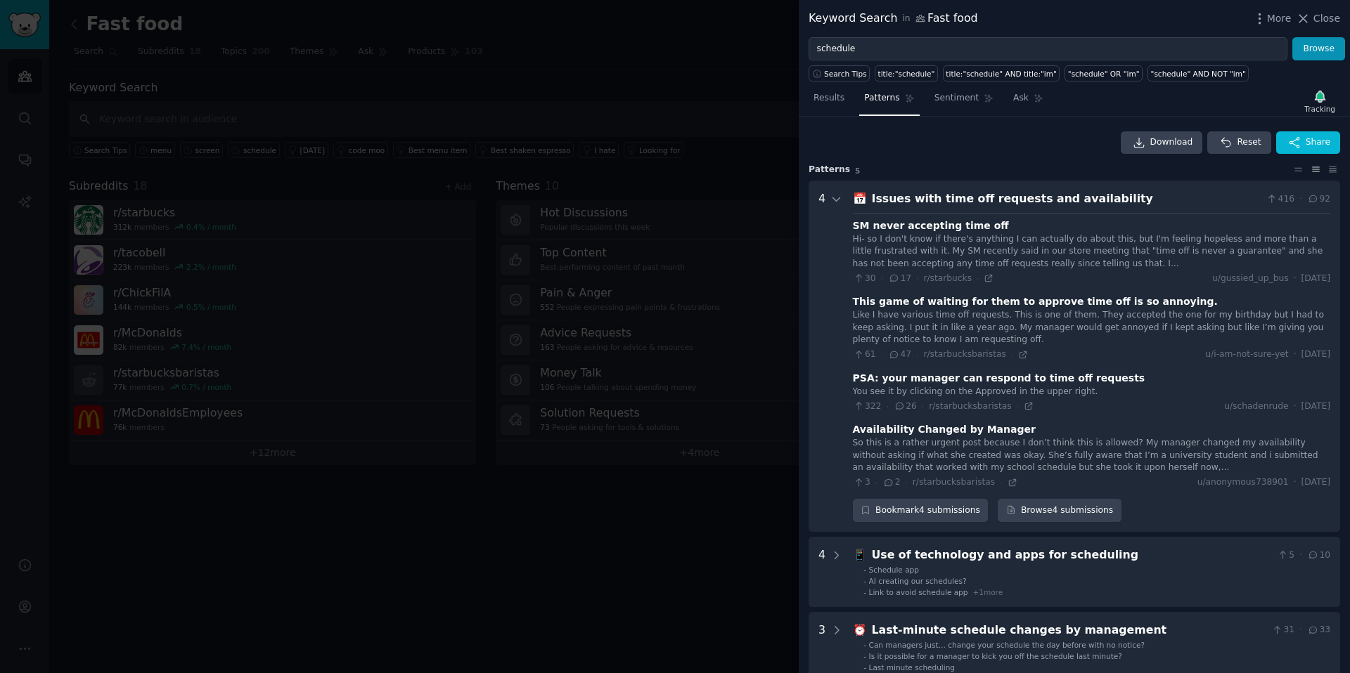
scroll to position [64, 0]
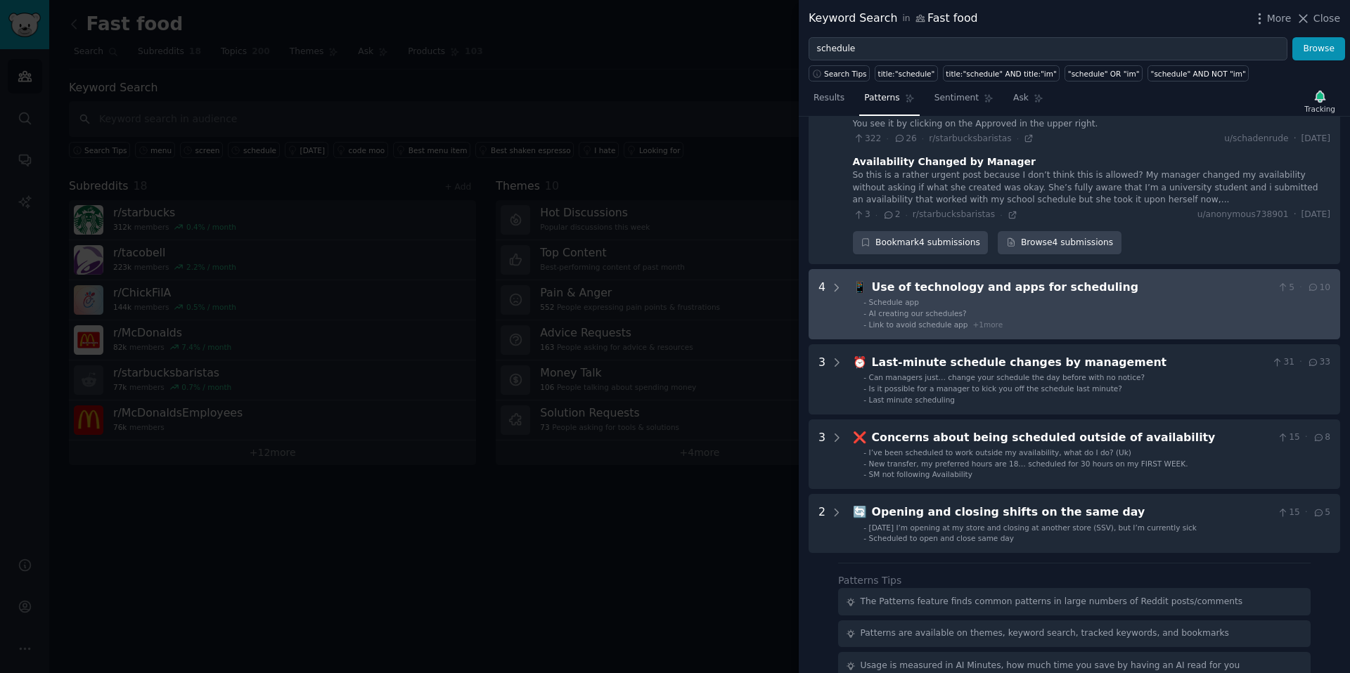
click at [1000, 312] on li "- AI creating our schedules?" at bounding box center [1096, 314] width 467 height 10
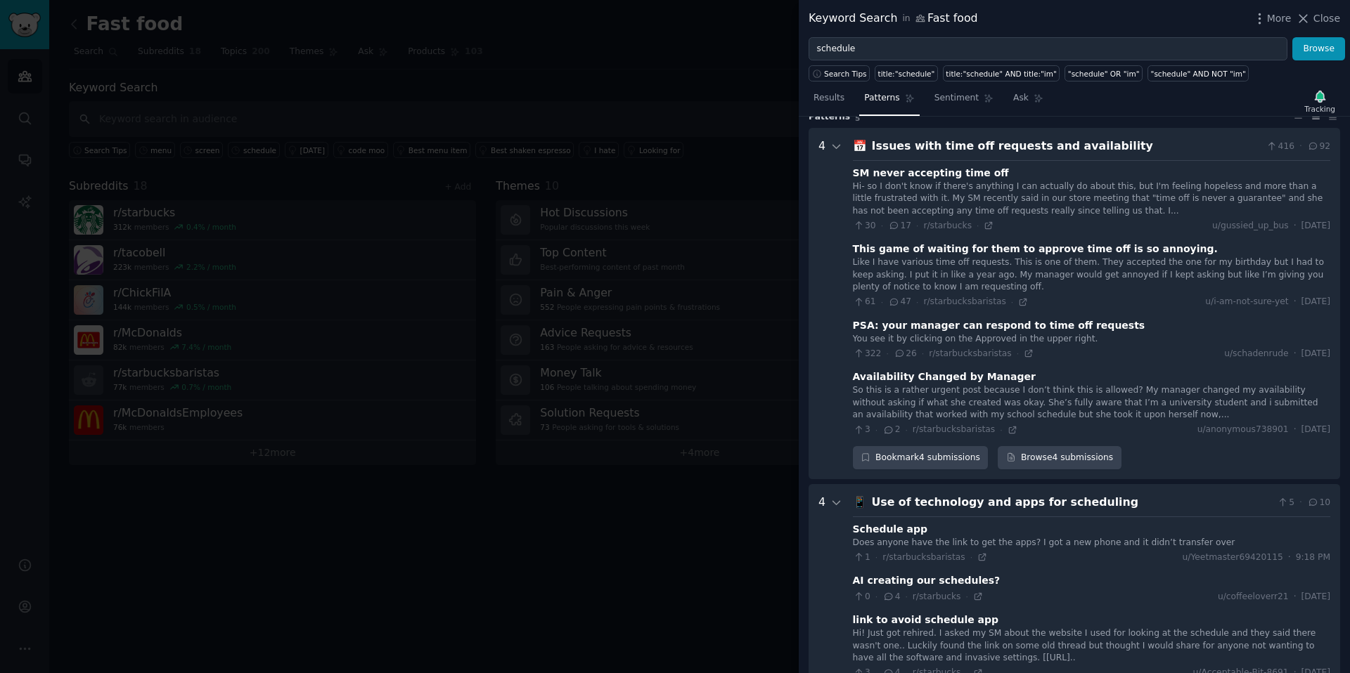
scroll to position [0, 0]
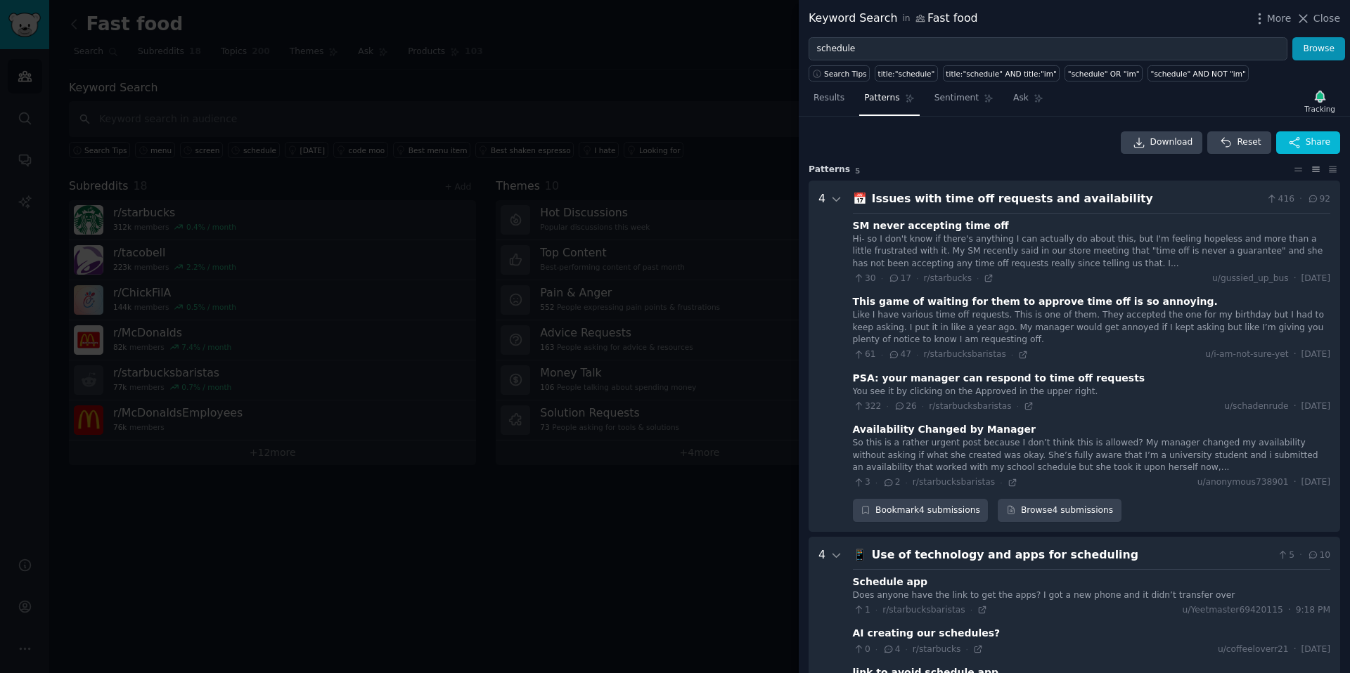
click at [962, 200] on div "Issues with time off requests and availability" at bounding box center [1066, 200] width 389 height 18
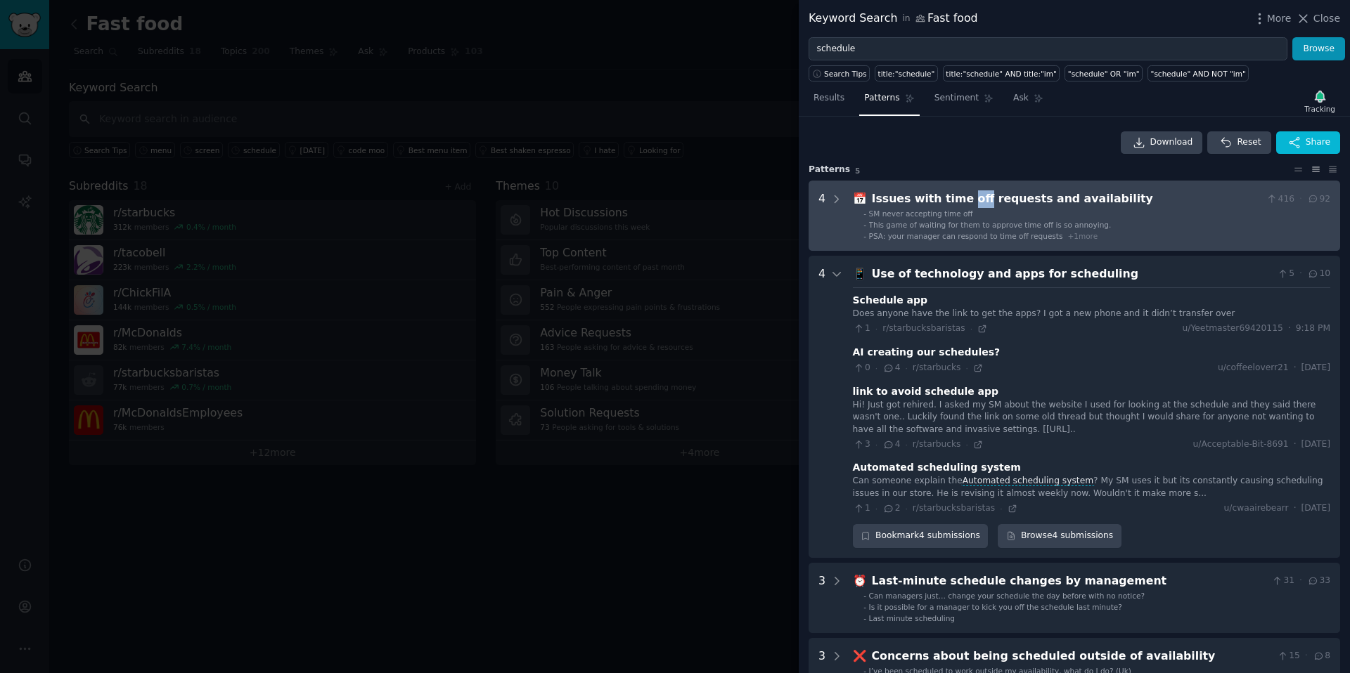
click at [962, 200] on div "Issues with time off requests and availability" at bounding box center [1066, 200] width 389 height 18
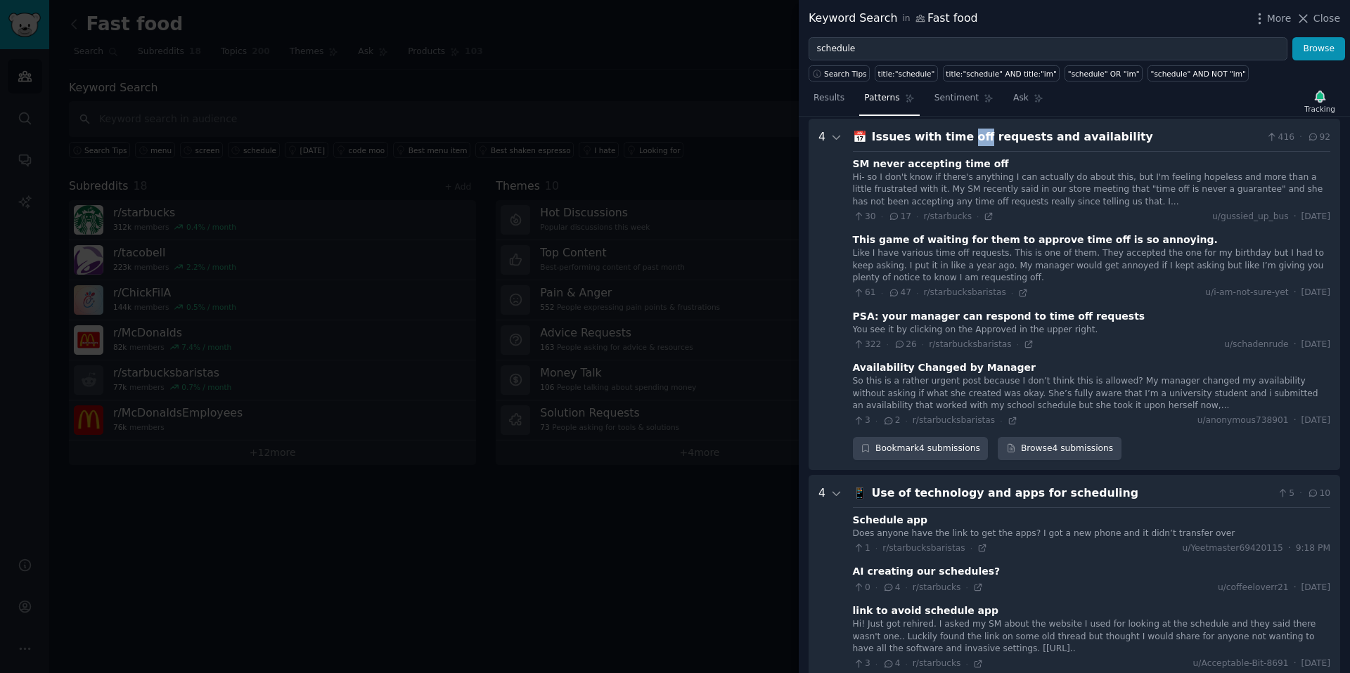
scroll to position [64, 0]
click at [910, 134] on div "Issues with time off requests and availability" at bounding box center [1066, 136] width 389 height 18
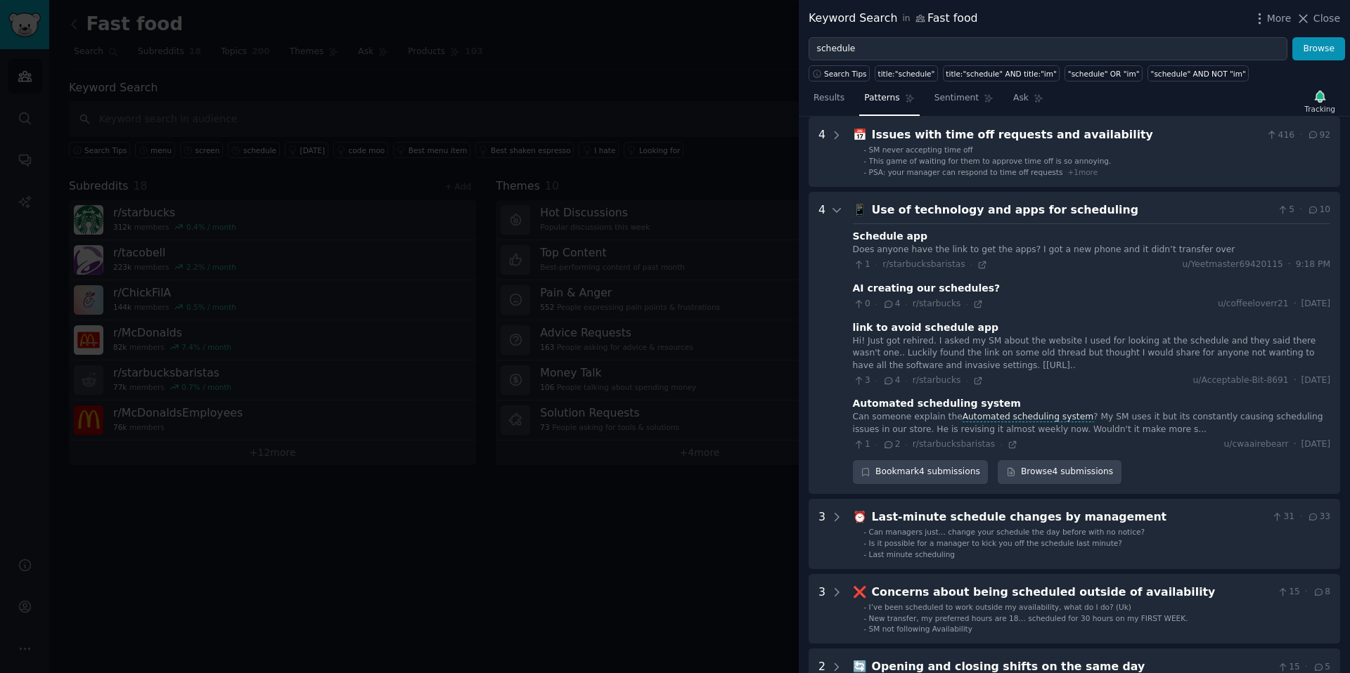
scroll to position [0, 0]
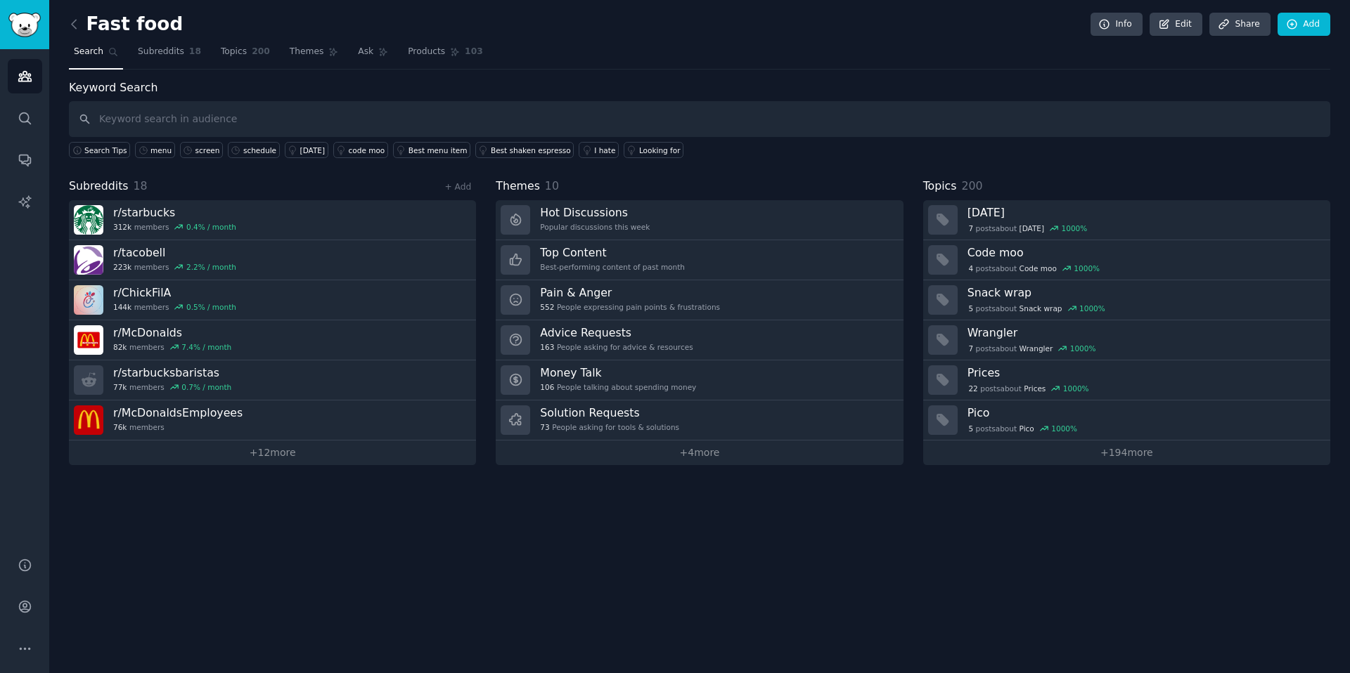
click at [721, 581] on div "Fast food Info Edit Share Add Search Subreddits 18 Topics 200 Themes Ask Produc…" at bounding box center [699, 336] width 1301 height 673
click at [210, 108] on input "text" at bounding box center [699, 119] width 1261 height 36
click at [212, 124] on input "text" at bounding box center [699, 119] width 1261 height 36
click at [136, 112] on input "text" at bounding box center [699, 119] width 1261 height 36
type input "ther"
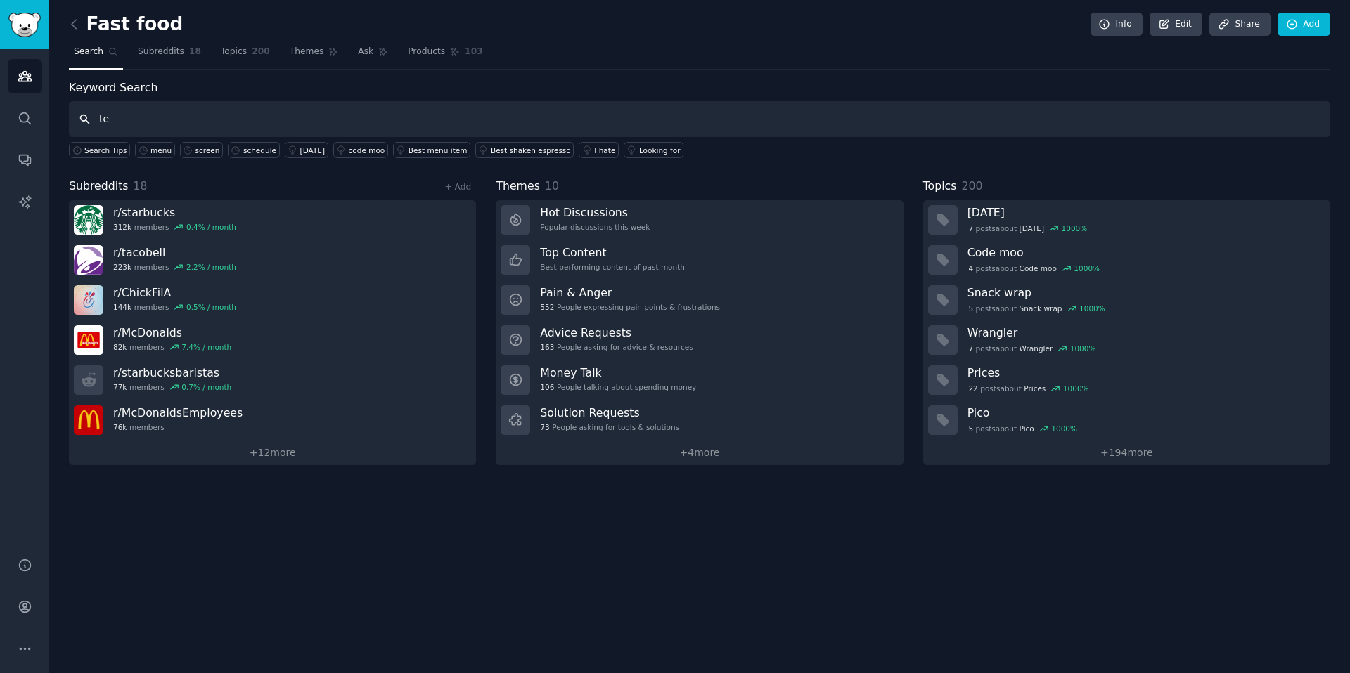
type input "ter"
type input "there"
click at [264, 125] on input "text" at bounding box center [699, 119] width 1261 height 36
type input "there"
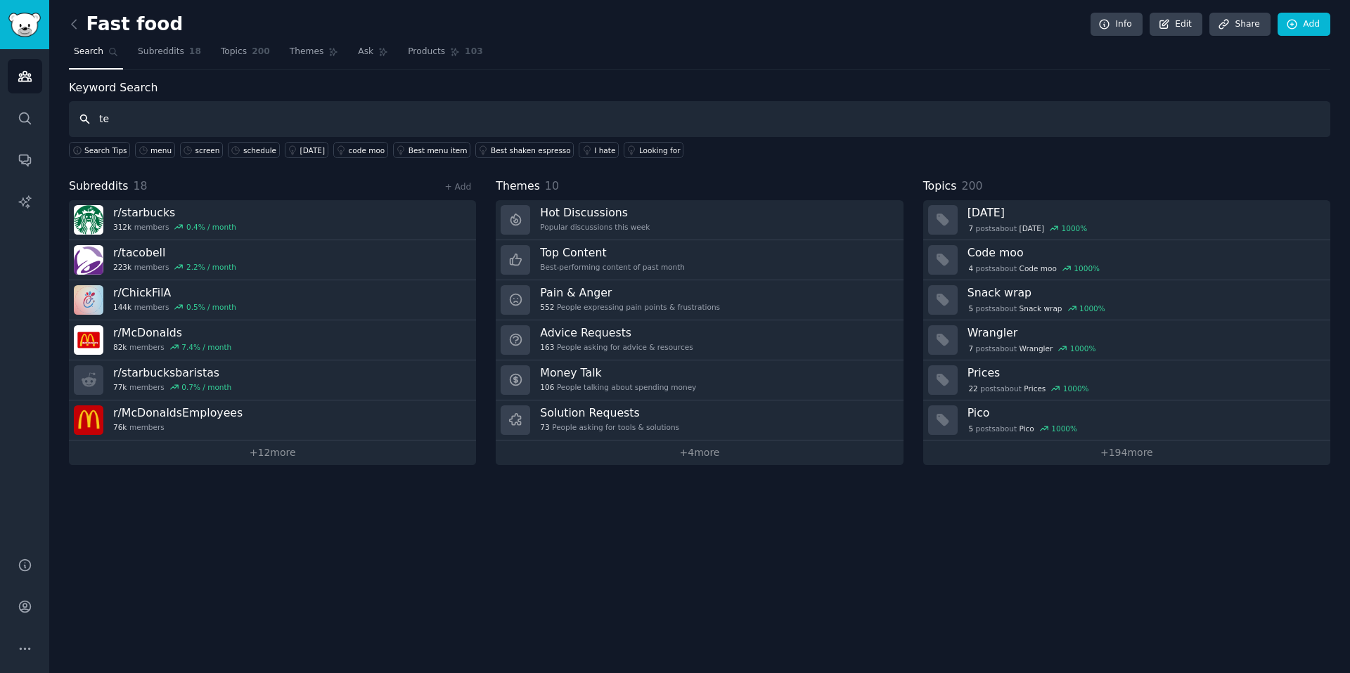
type input "t"
type input "f"
type input "schedule"
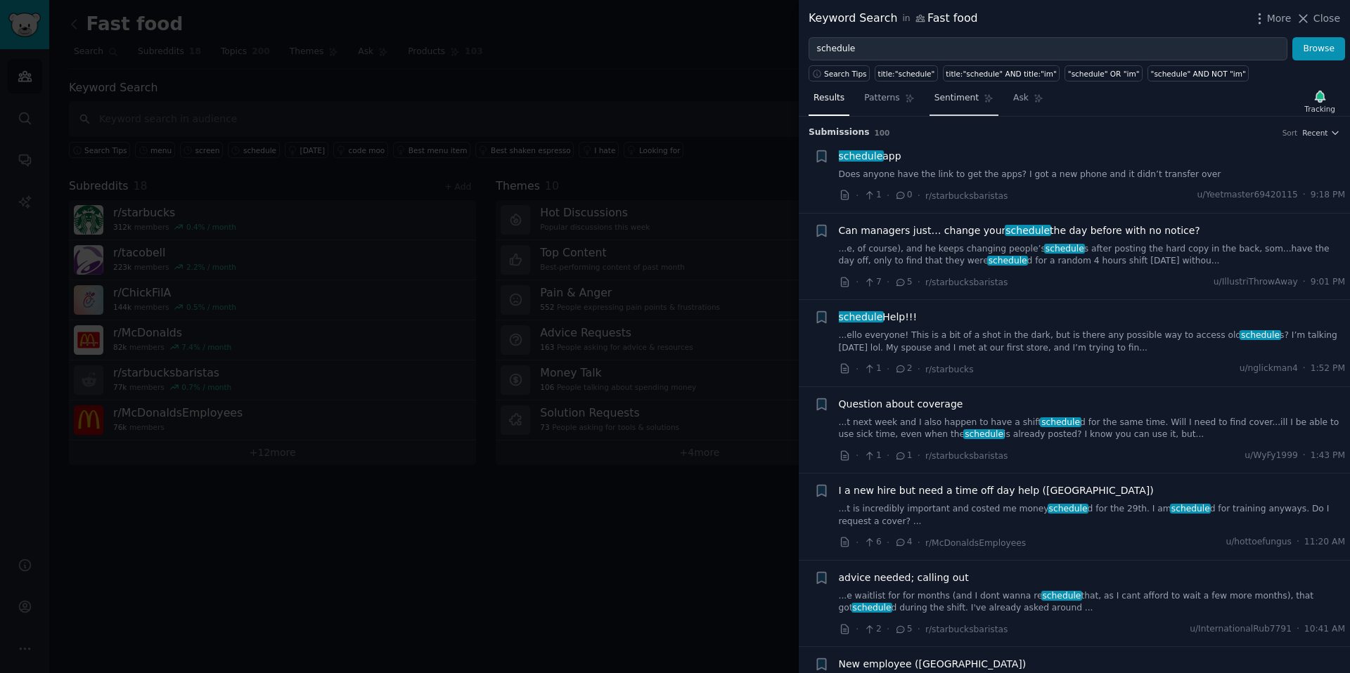
click at [943, 101] on span "Sentiment" at bounding box center [956, 98] width 44 height 13
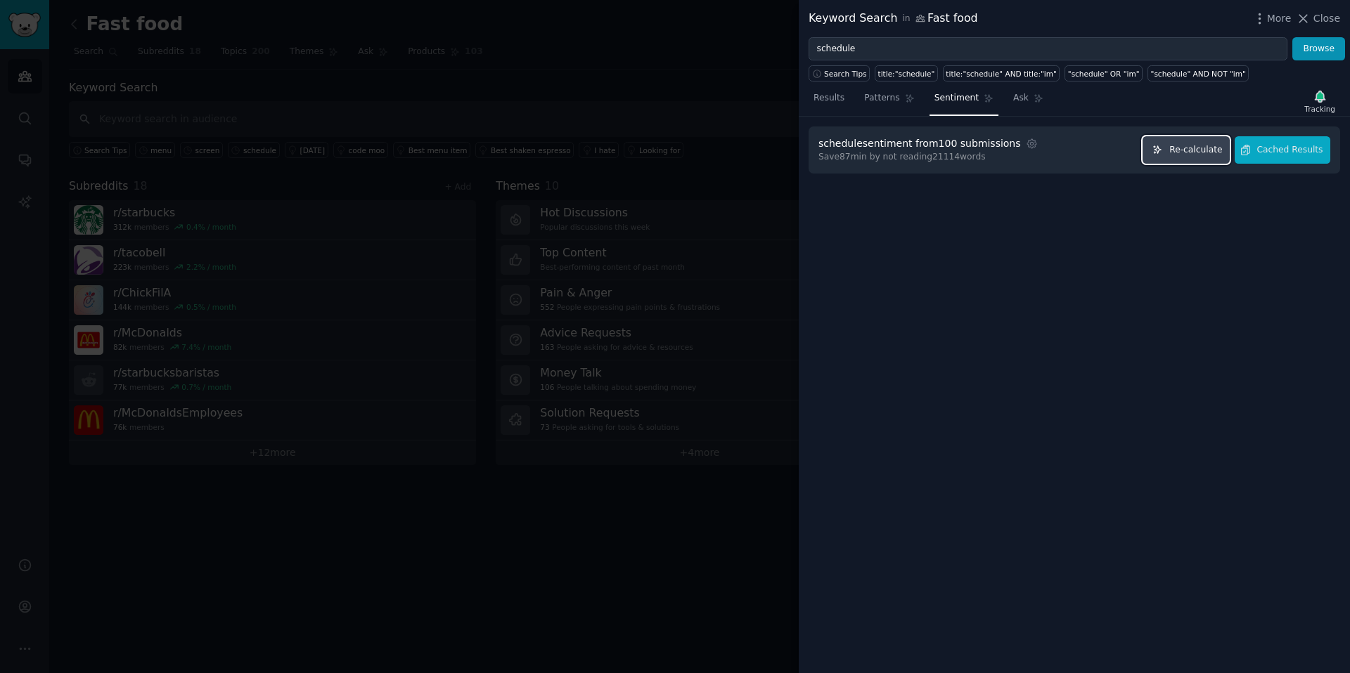
click at [1198, 158] on button "Re-calculate" at bounding box center [1185, 149] width 87 height 27
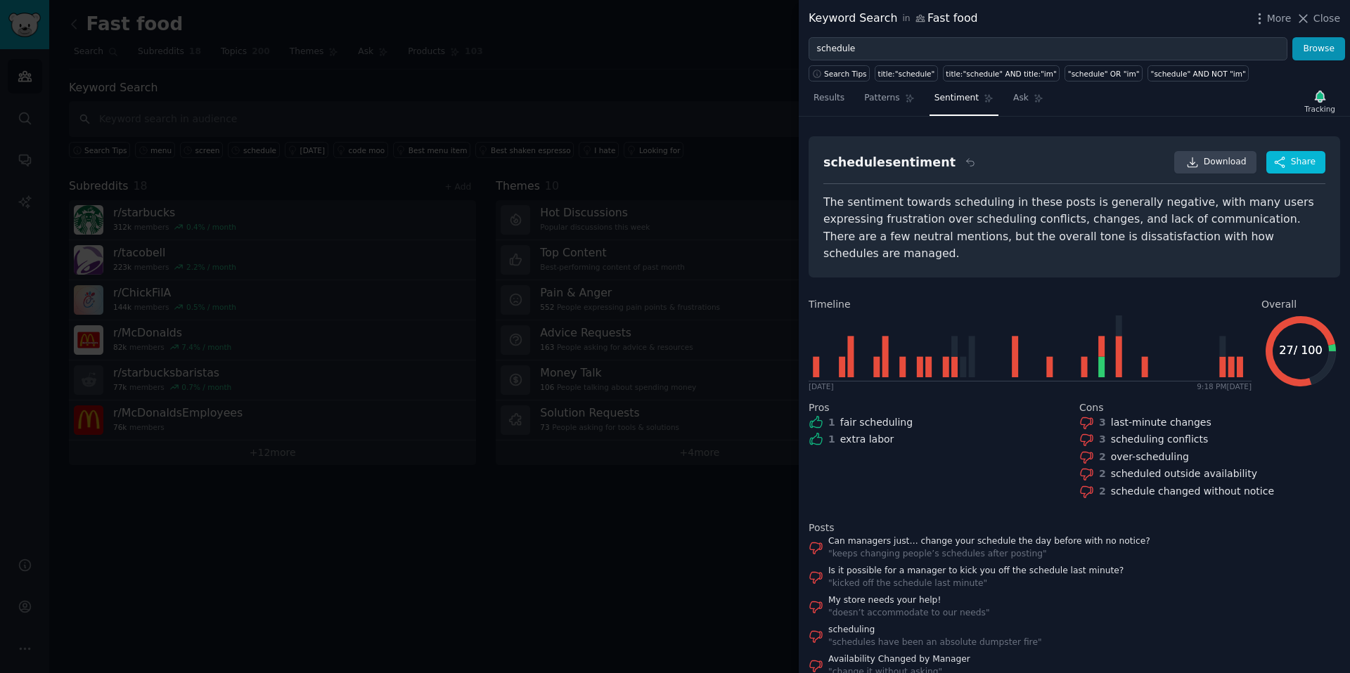
click at [1141, 233] on div "The sentiment towards scheduling in these posts is generally negative, with man…" at bounding box center [1074, 228] width 502 height 69
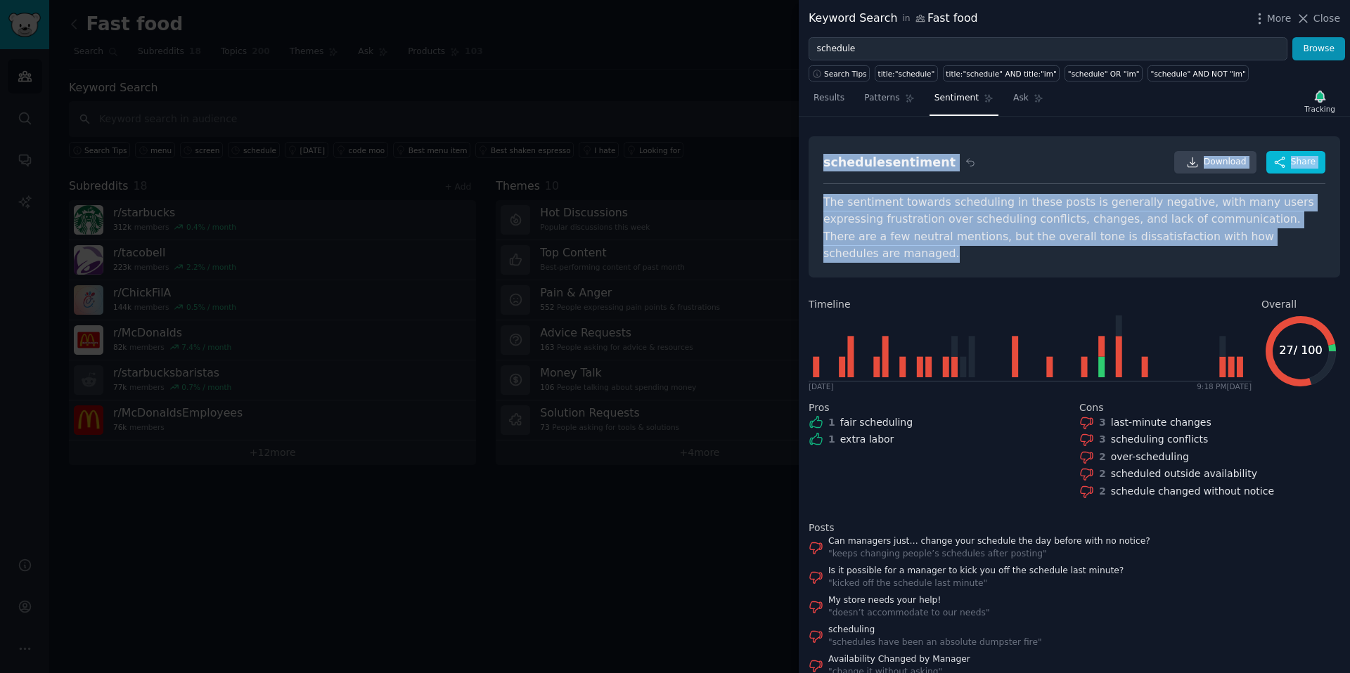
drag, startPoint x: 1267, startPoint y: 238, endPoint x: 816, endPoint y: 155, distance: 458.9
click at [815, 155] on div "schedule sentiment Download Share The sentiment towards scheduling in these pos…" at bounding box center [1073, 206] width 531 height 141
click at [928, 195] on div "The sentiment towards scheduling in these posts is generally negative, with man…" at bounding box center [1074, 228] width 502 height 69
drag, startPoint x: 1248, startPoint y: 238, endPoint x: 820, endPoint y: 151, distance: 436.9
click at [820, 151] on div "schedule sentiment Download Share The sentiment towards scheduling in these pos…" at bounding box center [1073, 206] width 531 height 141
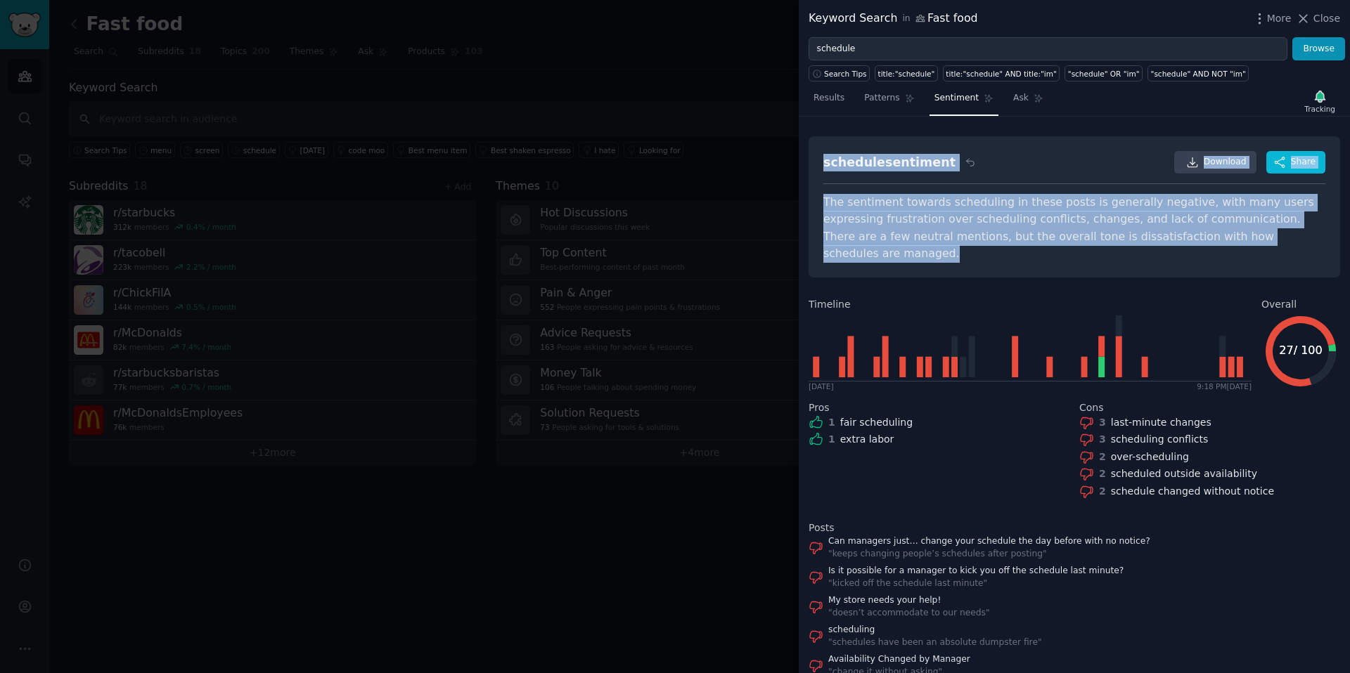
click at [967, 213] on div "The sentiment towards scheduling in these posts is generally negative, with man…" at bounding box center [1074, 228] width 502 height 69
drag, startPoint x: 1251, startPoint y: 240, endPoint x: 850, endPoint y: 153, distance: 410.6
click at [850, 153] on div "schedule sentiment Download Share The sentiment towards scheduling in these pos…" at bounding box center [1073, 206] width 531 height 141
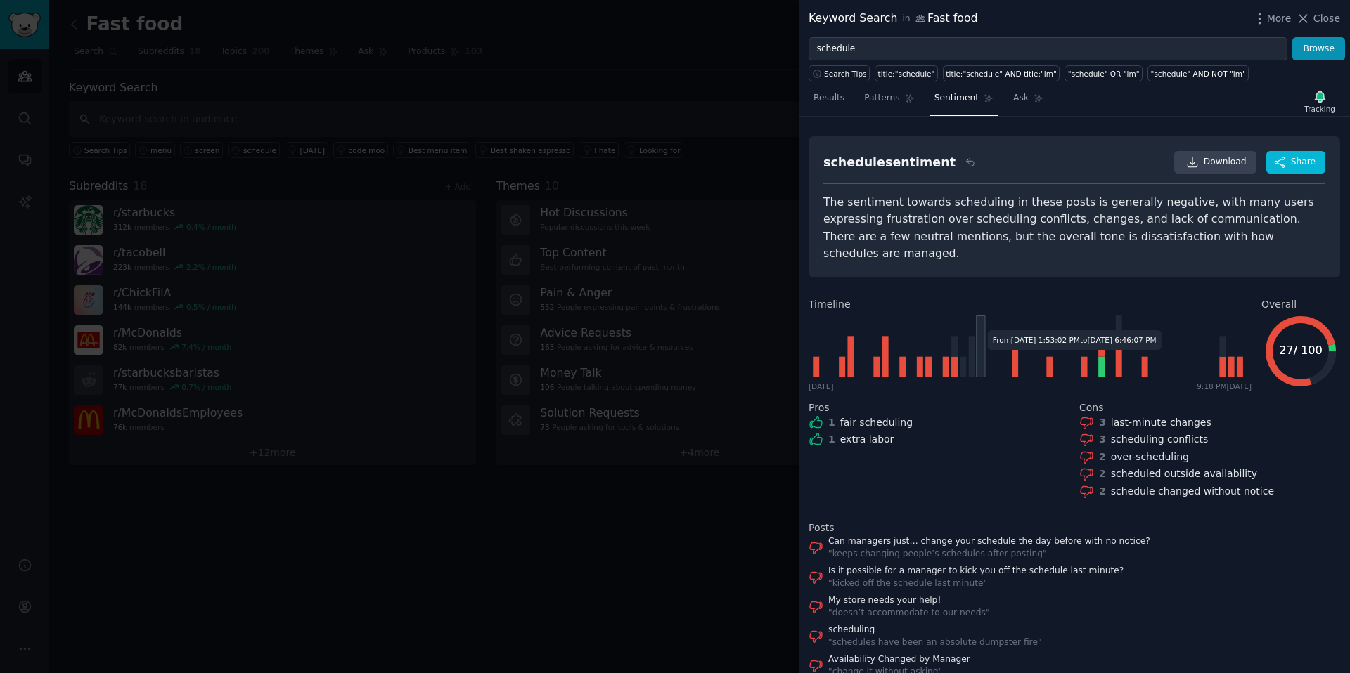
click at [978, 312] on icon at bounding box center [1027, 346] width 439 height 69
click at [1034, 114] on link "Ask" at bounding box center [1028, 101] width 40 height 29
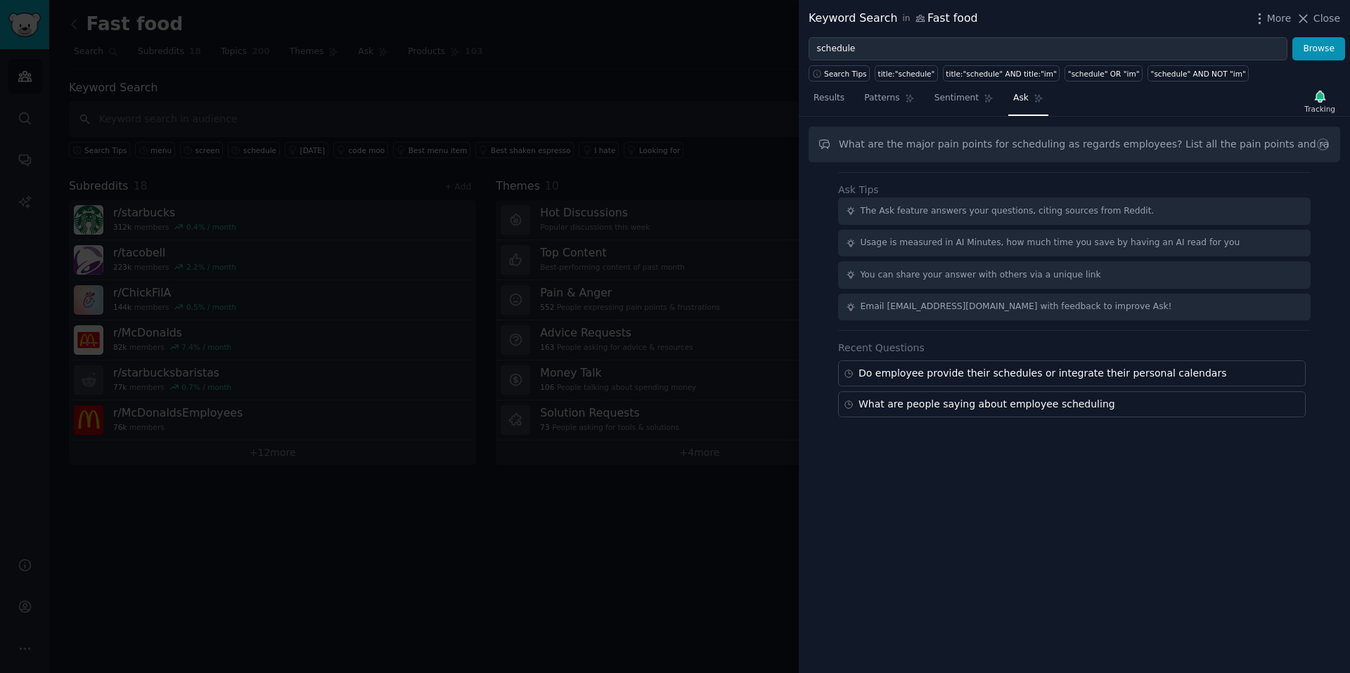
type input "What are the major pain points for scheduling as regards employees? List all th…"
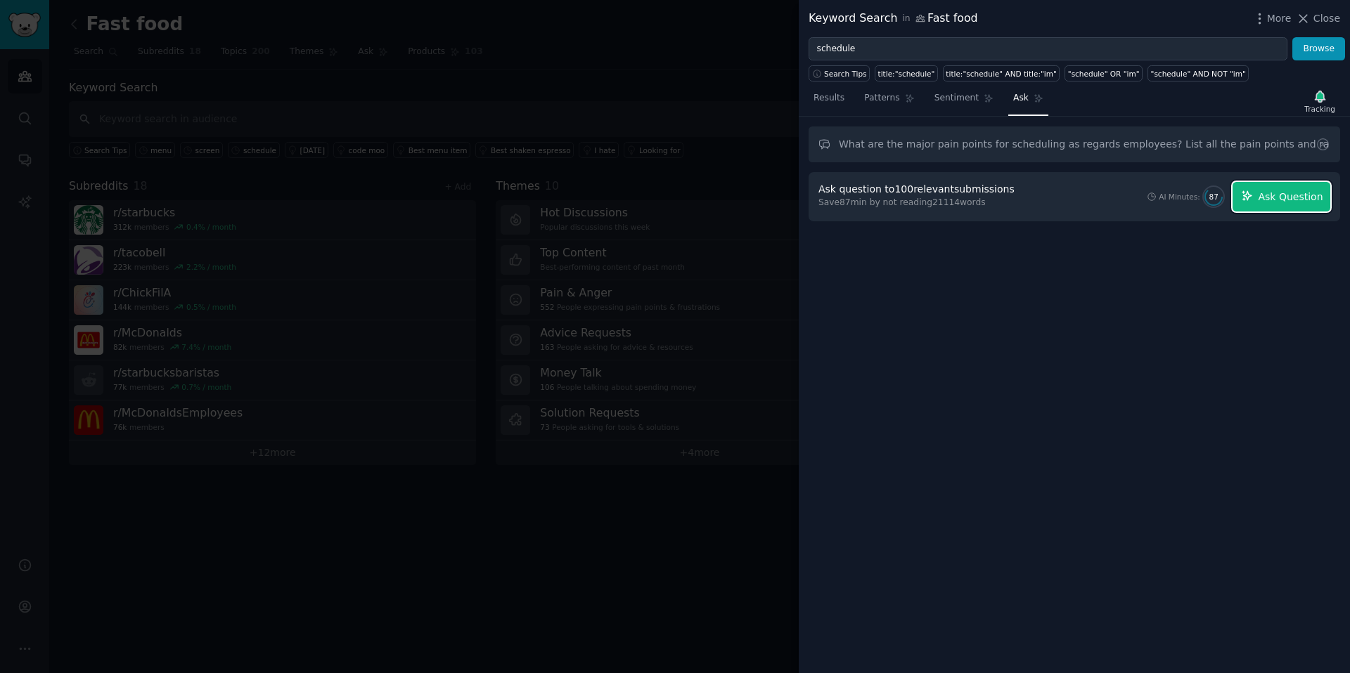
click at [1294, 207] on button "Ask Question" at bounding box center [1281, 197] width 98 height 30
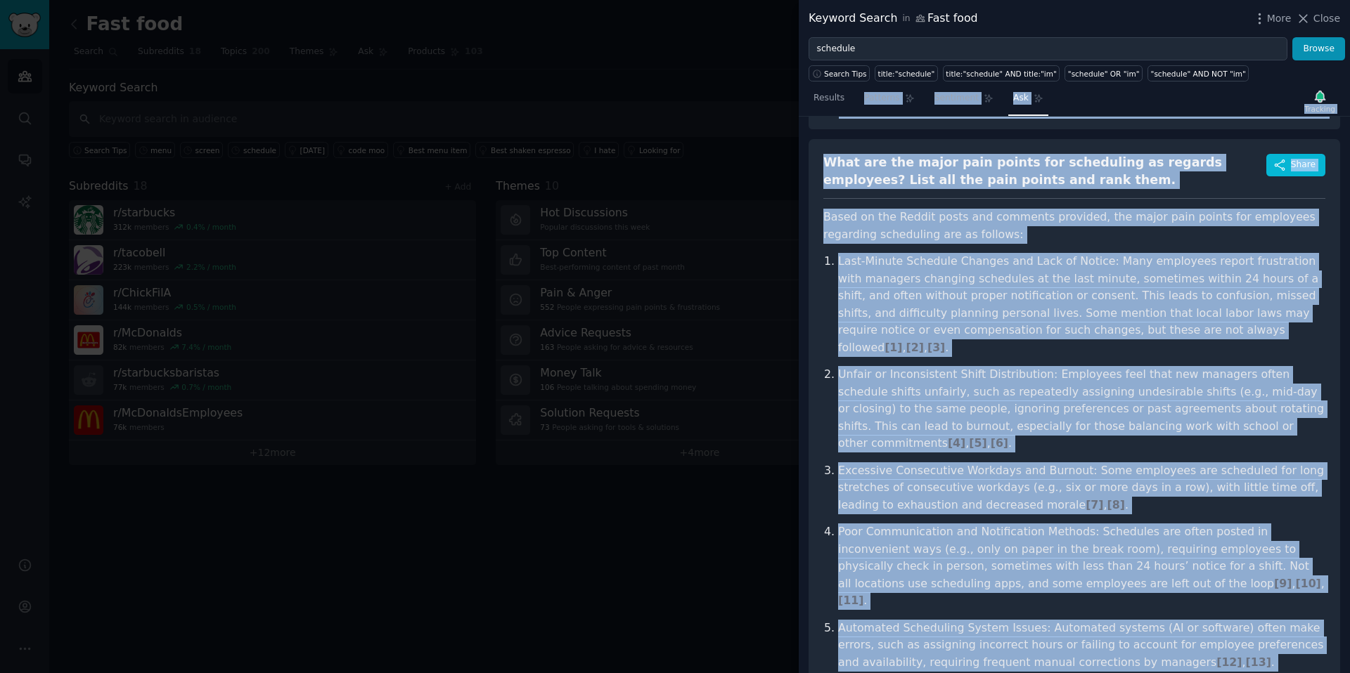
scroll to position [4, 0]
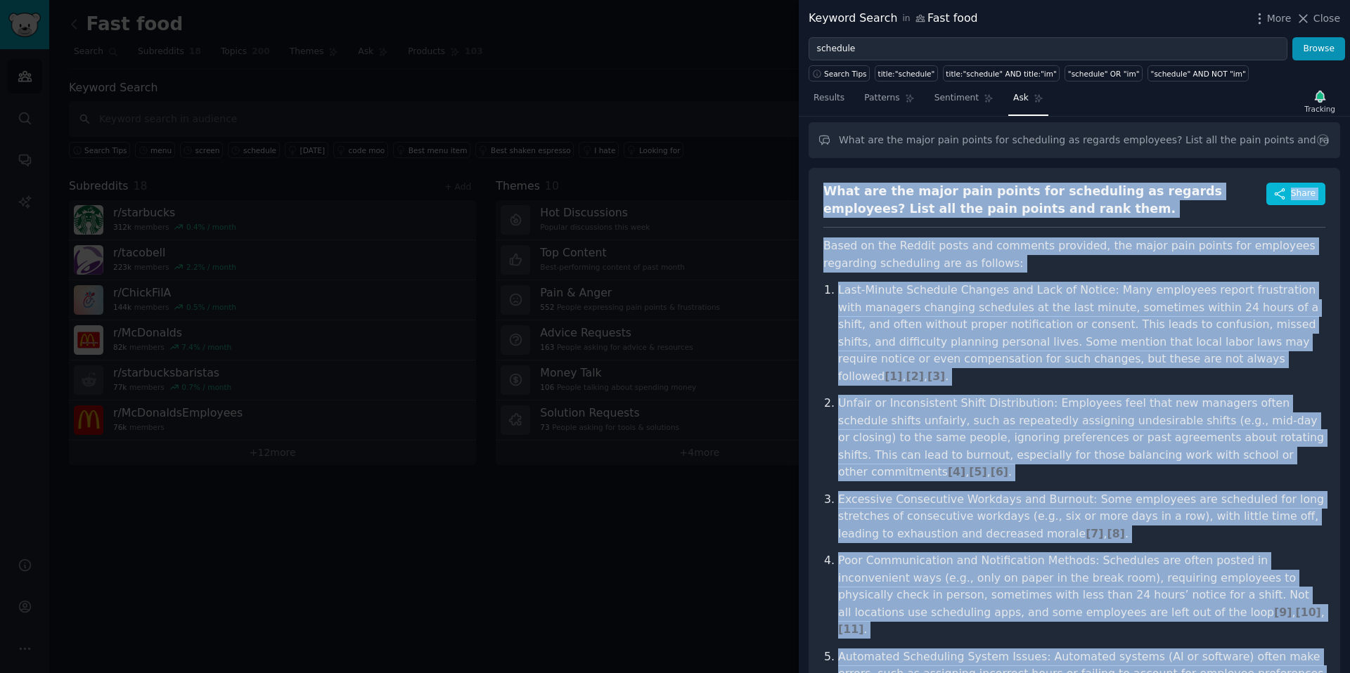
drag, startPoint x: 885, startPoint y: 647, endPoint x: 821, endPoint y: 191, distance: 460.0
click at [821, 191] on div "What are the major pain points for scheduling as regards employees? List all th…" at bounding box center [1073, 516] width 531 height 697
copy div "What are the major pain points for scheduling as regards employees? List all th…"
click at [905, 233] on div "What are the major pain points for scheduling as regards employees? List all th…" at bounding box center [1073, 516] width 531 height 697
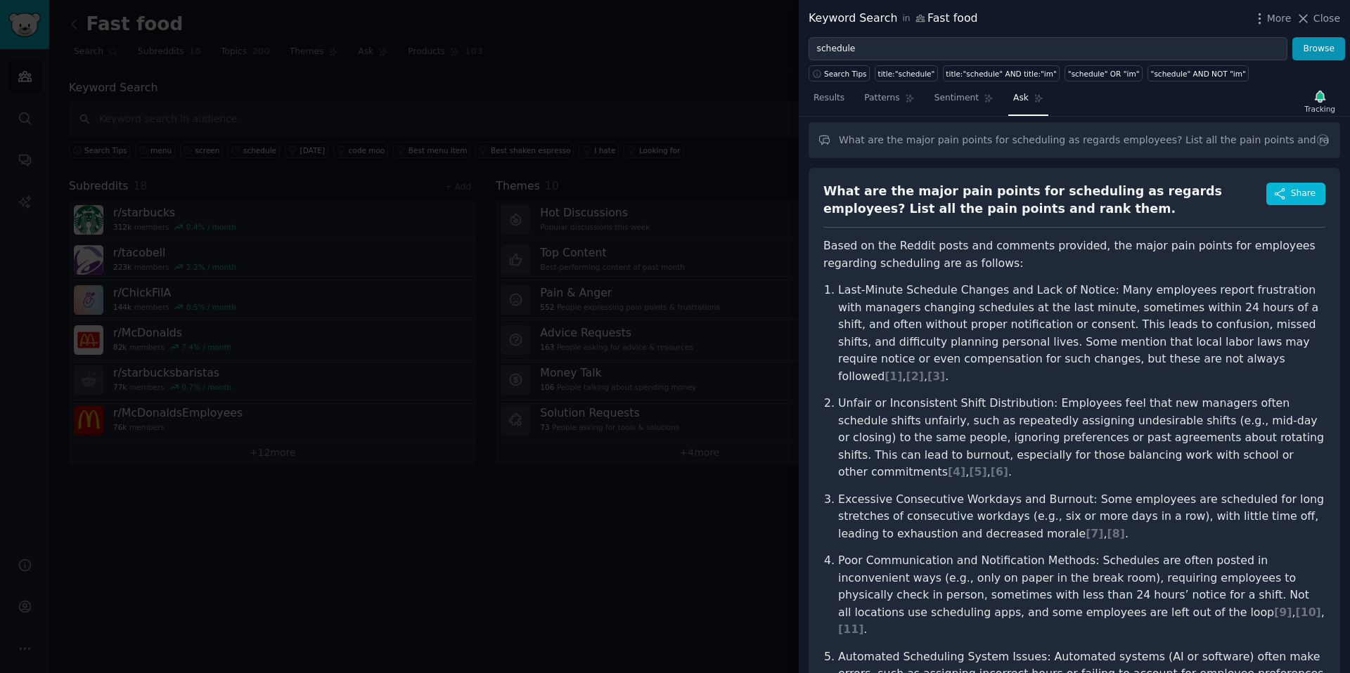
scroll to position [0, 0]
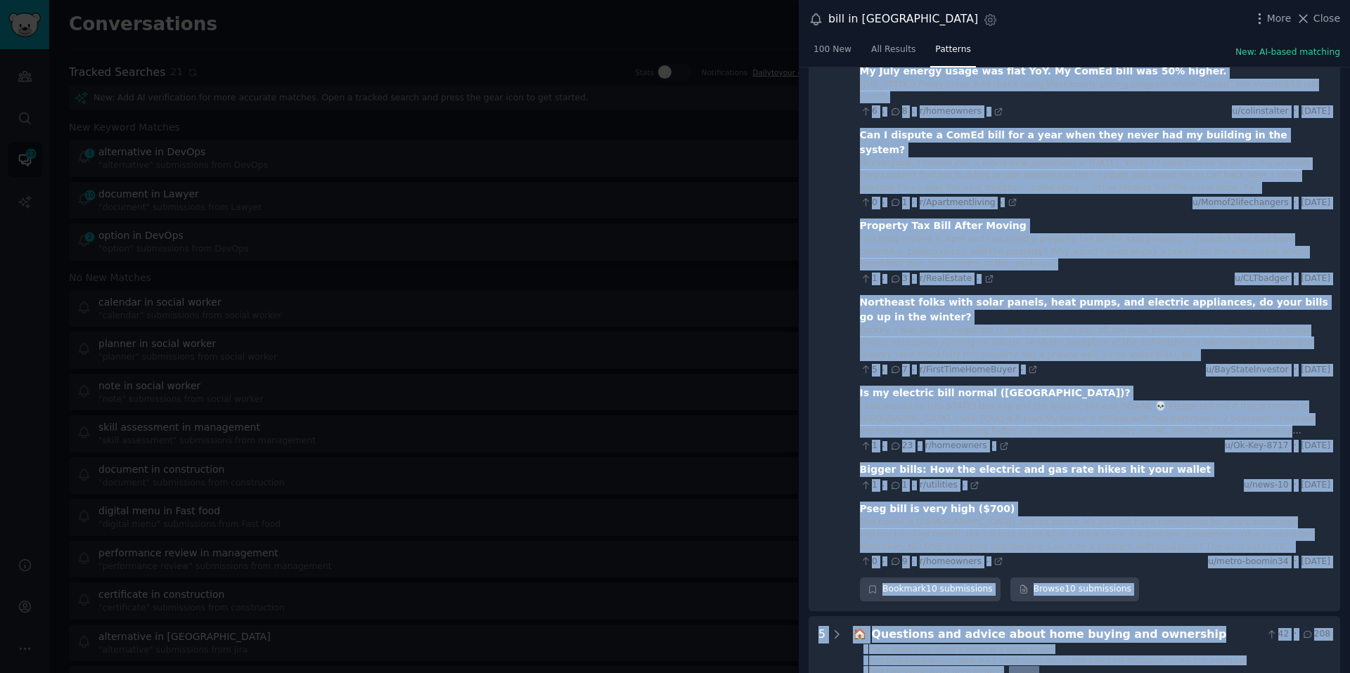
scroll to position [341, 0]
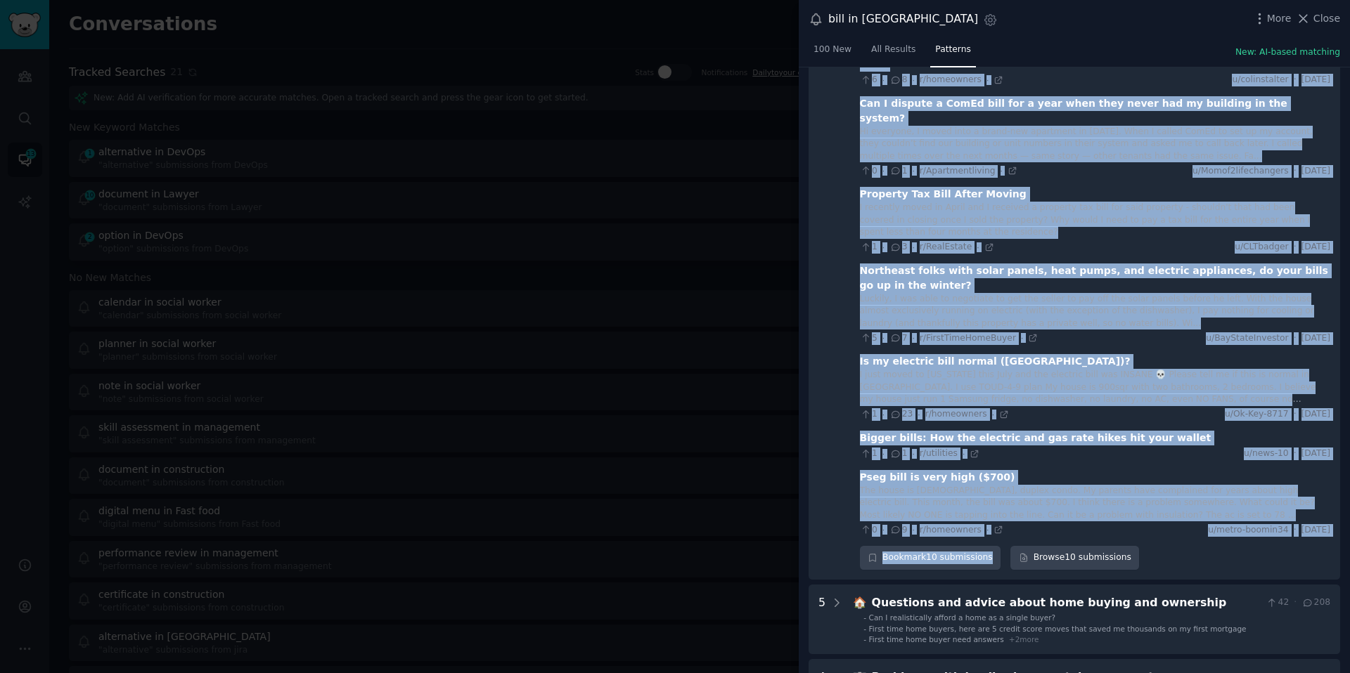
drag, startPoint x: 818, startPoint y: 141, endPoint x: 1128, endPoint y: 512, distance: 483.6
click at [1128, 512] on bills "10 💸 Concerns about high utility bills 47 · 235 is this ridiculously high AEP b…" at bounding box center [1073, 184] width 531 height 789
copy bills "27 💸 Loremips dolor sita consect adipi 58 · 614 el sedd eiusmodtempo inci UTL e…"
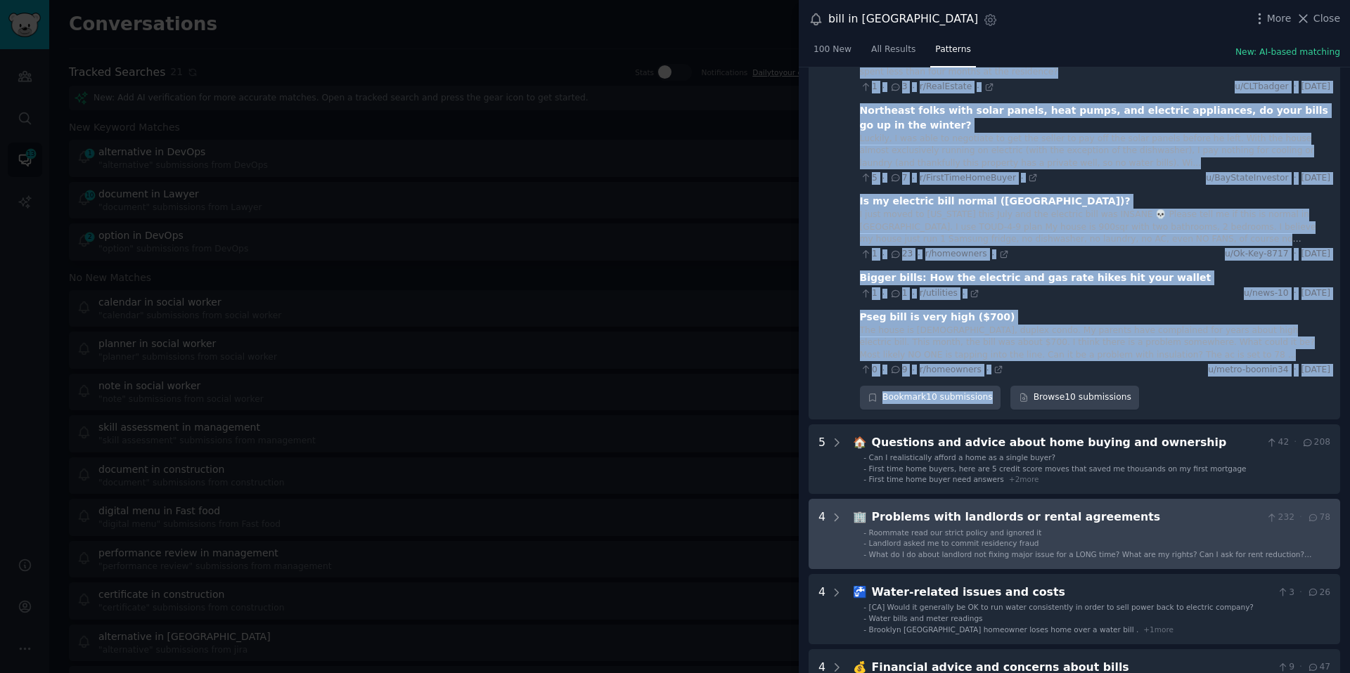
scroll to position [209, 0]
